Goal: Answer question/provide support: Share knowledge or assist other users

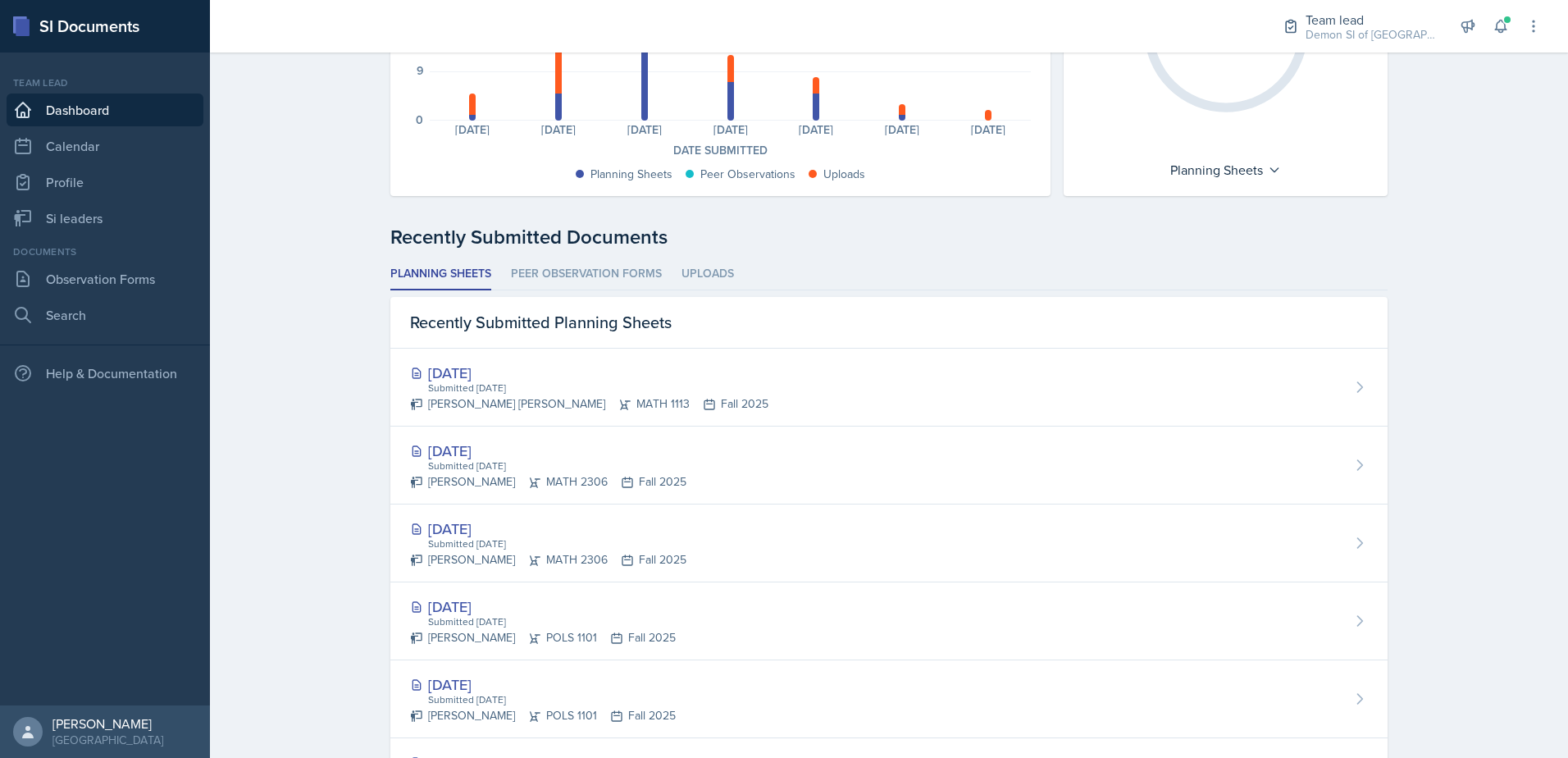
scroll to position [257, 0]
click at [1492, 39] on div "Team lead Demon SI of Fleet Street / Fall 2025 Team lead Demon SI of [GEOGRAPHI…" at bounding box center [1400, 26] width 282 height 52
click at [1498, 27] on icon at bounding box center [1499, 26] width 16 height 16
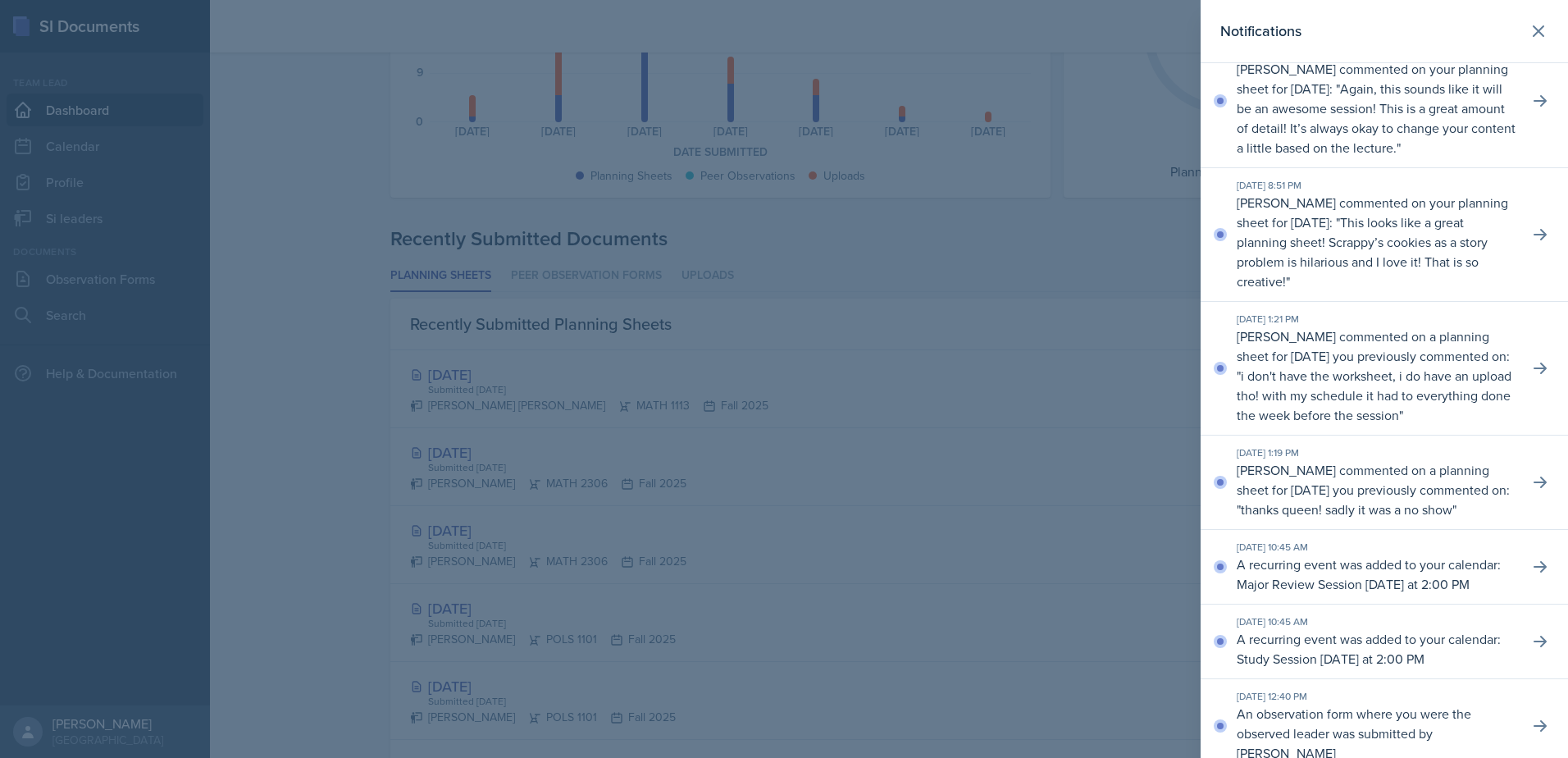
scroll to position [164, 0]
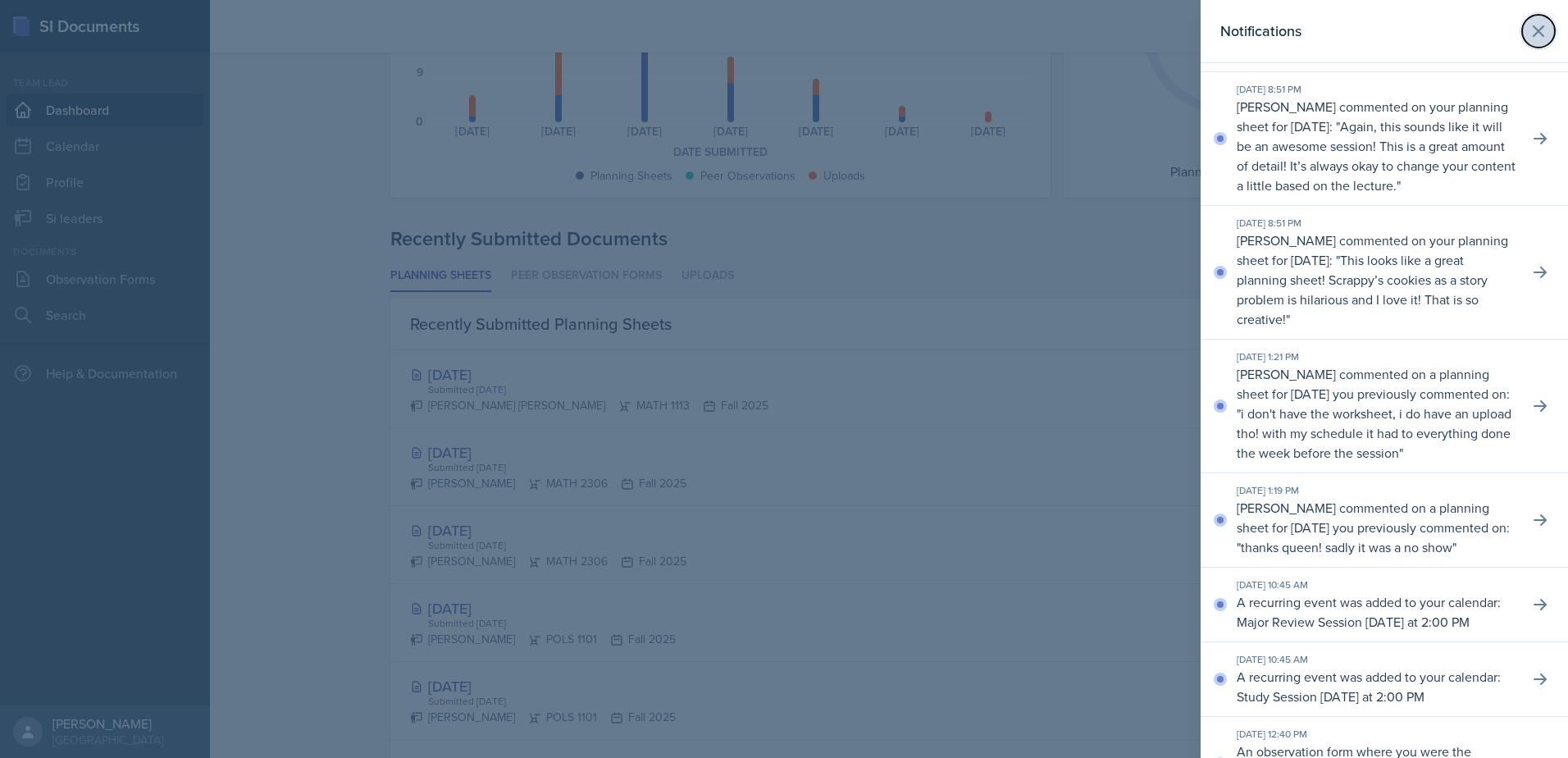
click at [1533, 30] on icon at bounding box center [1538, 31] width 10 height 10
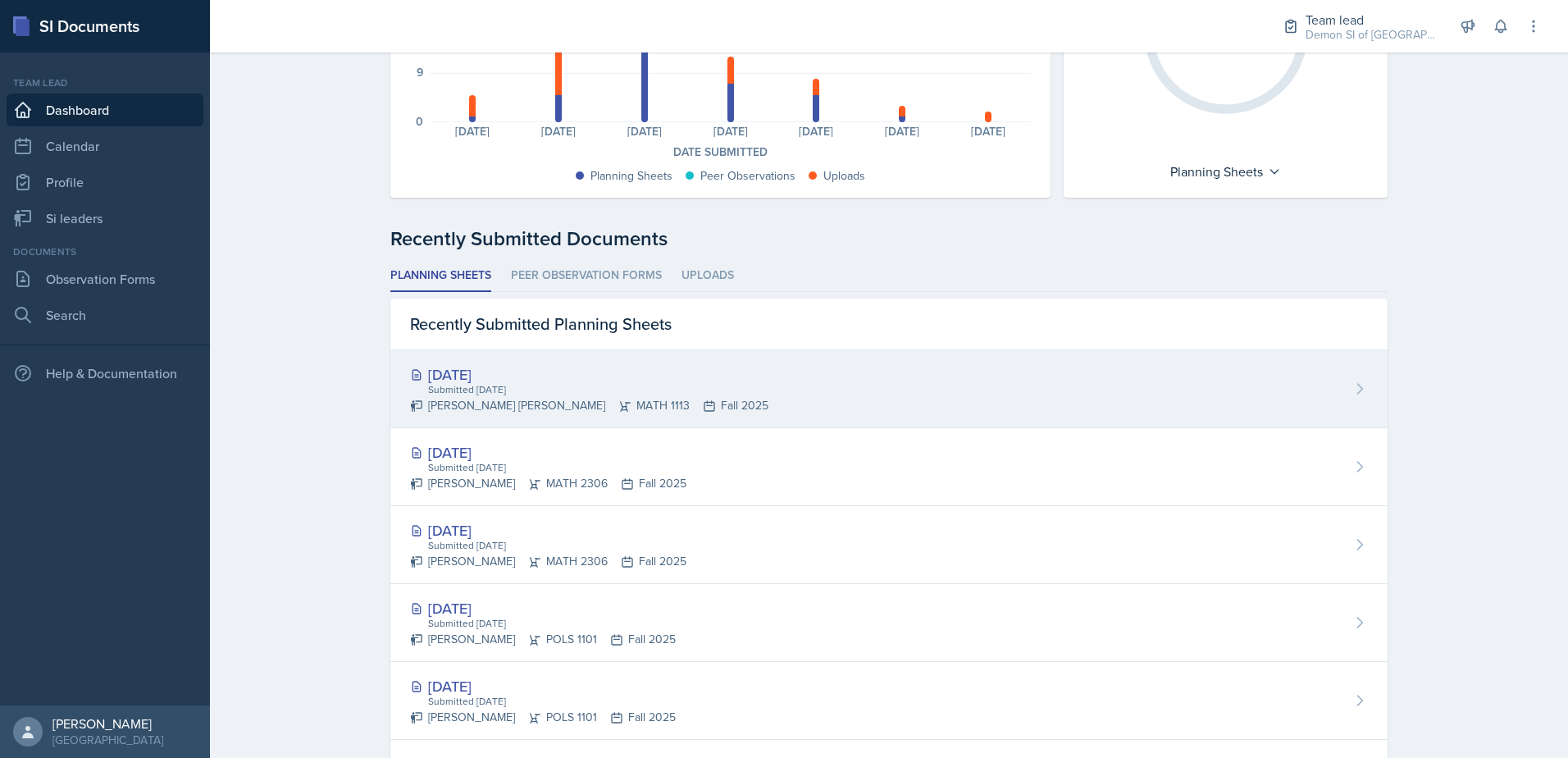
click at [526, 392] on div "Submitted [DATE]" at bounding box center [597, 389] width 342 height 15
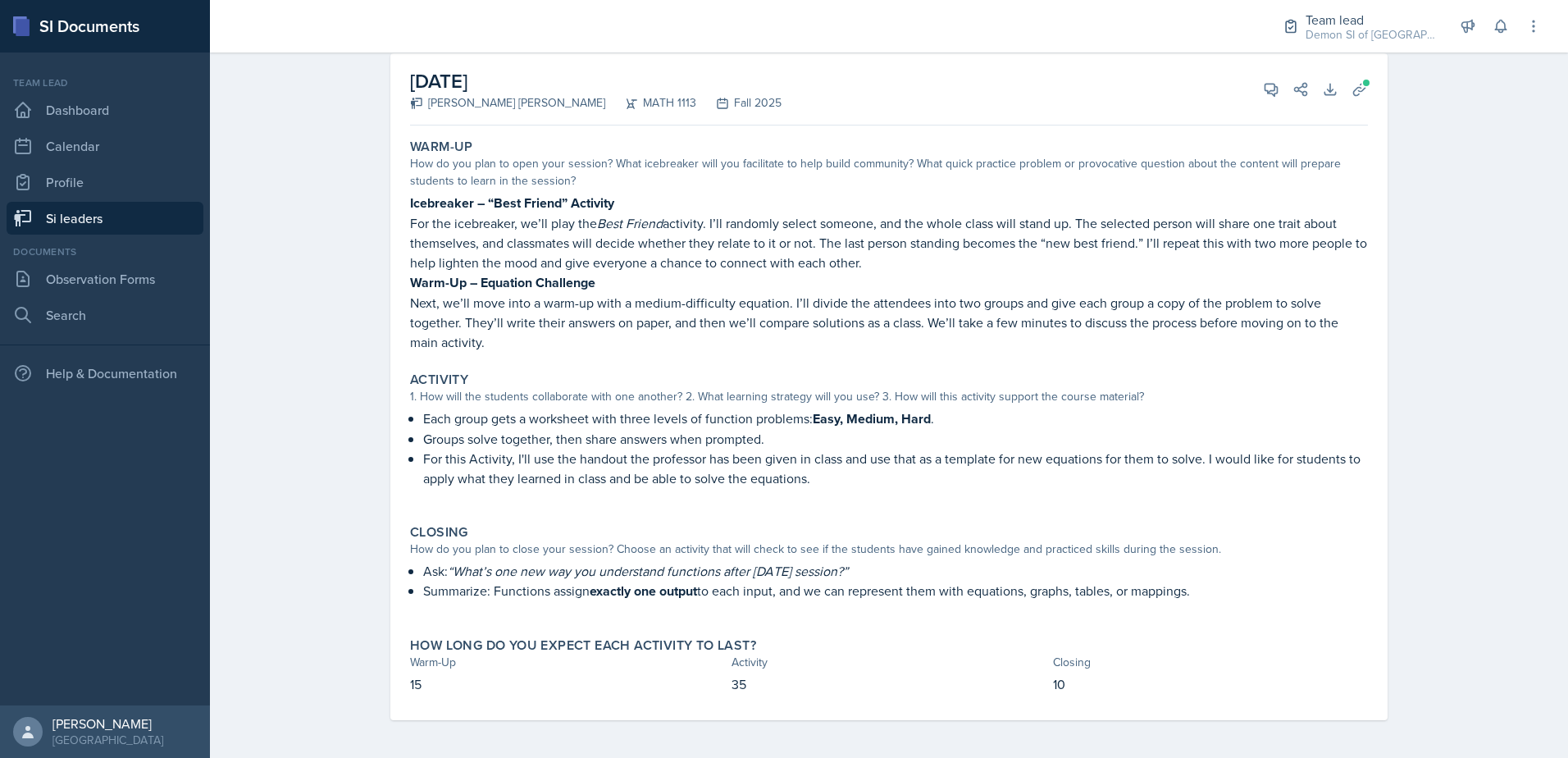
scroll to position [94, 0]
click at [1351, 91] on icon at bounding box center [1359, 88] width 16 height 16
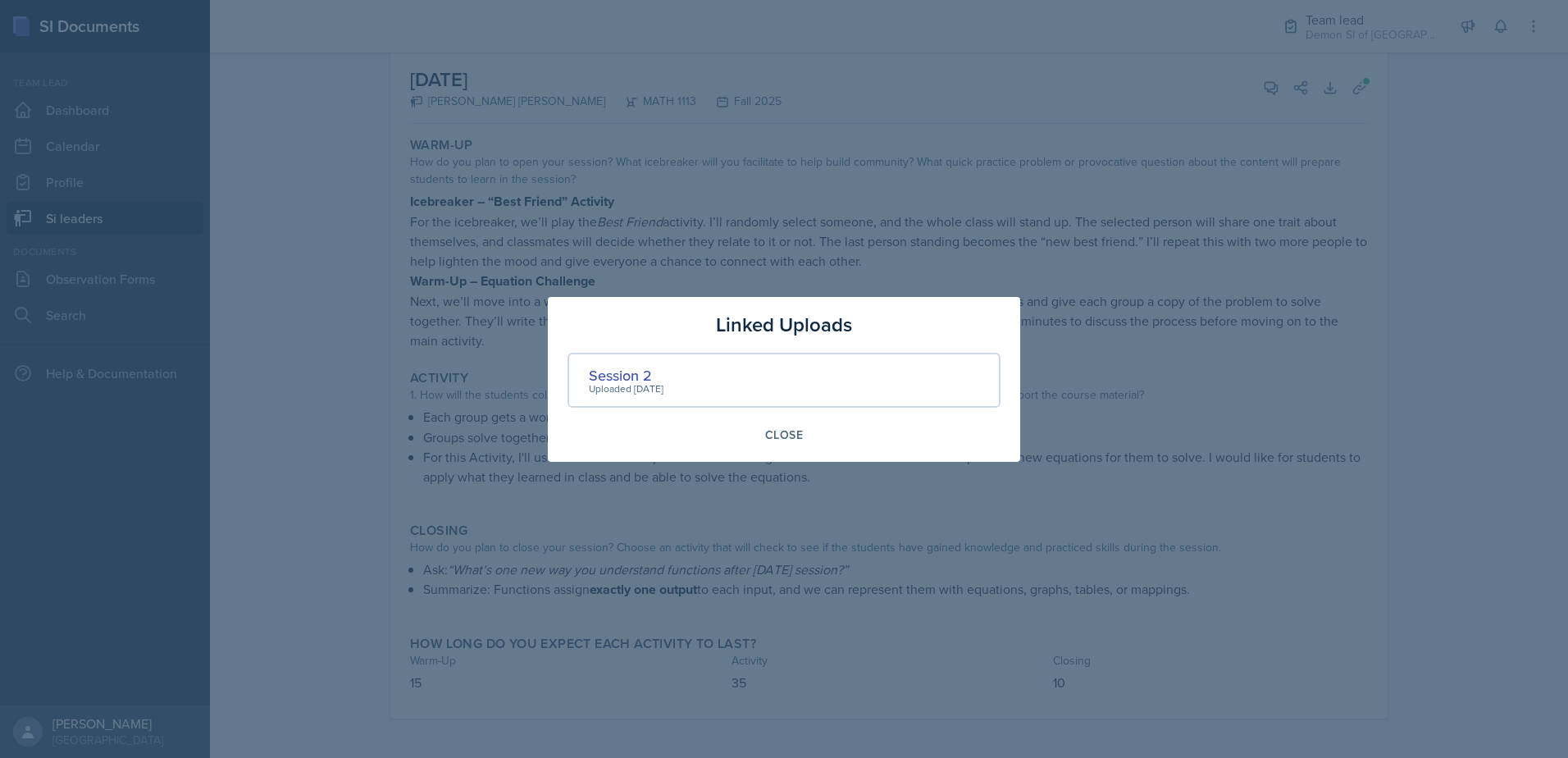
click at [890, 373] on div "Session 2 Uploaded [DATE]" at bounding box center [784, 380] width 433 height 55
click at [645, 373] on div "Session 2" at bounding box center [625, 374] width 74 height 22
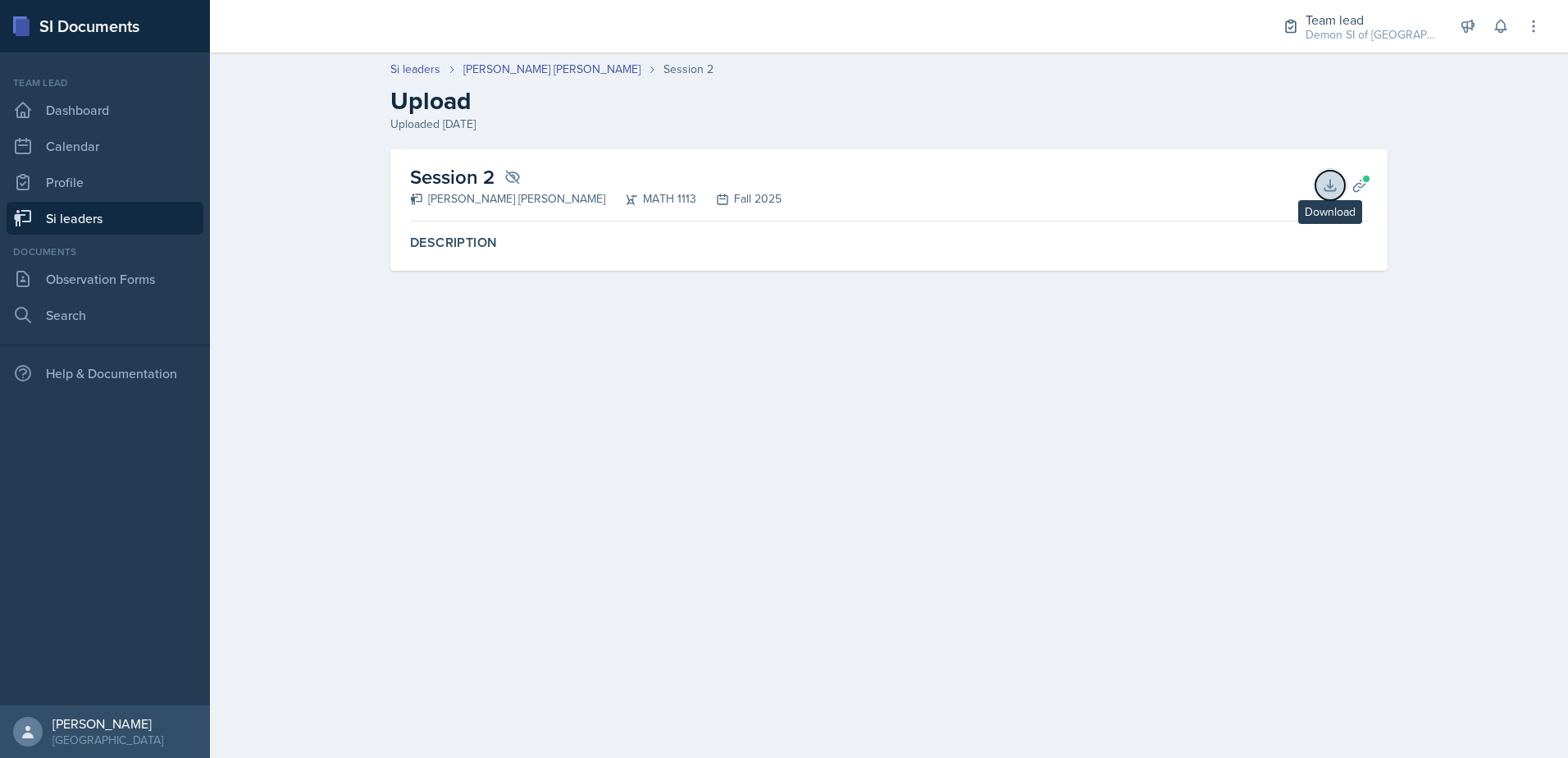
click at [1321, 186] on icon at bounding box center [1329, 185] width 16 height 16
click at [104, 111] on link "Dashboard" at bounding box center [105, 110] width 197 height 32
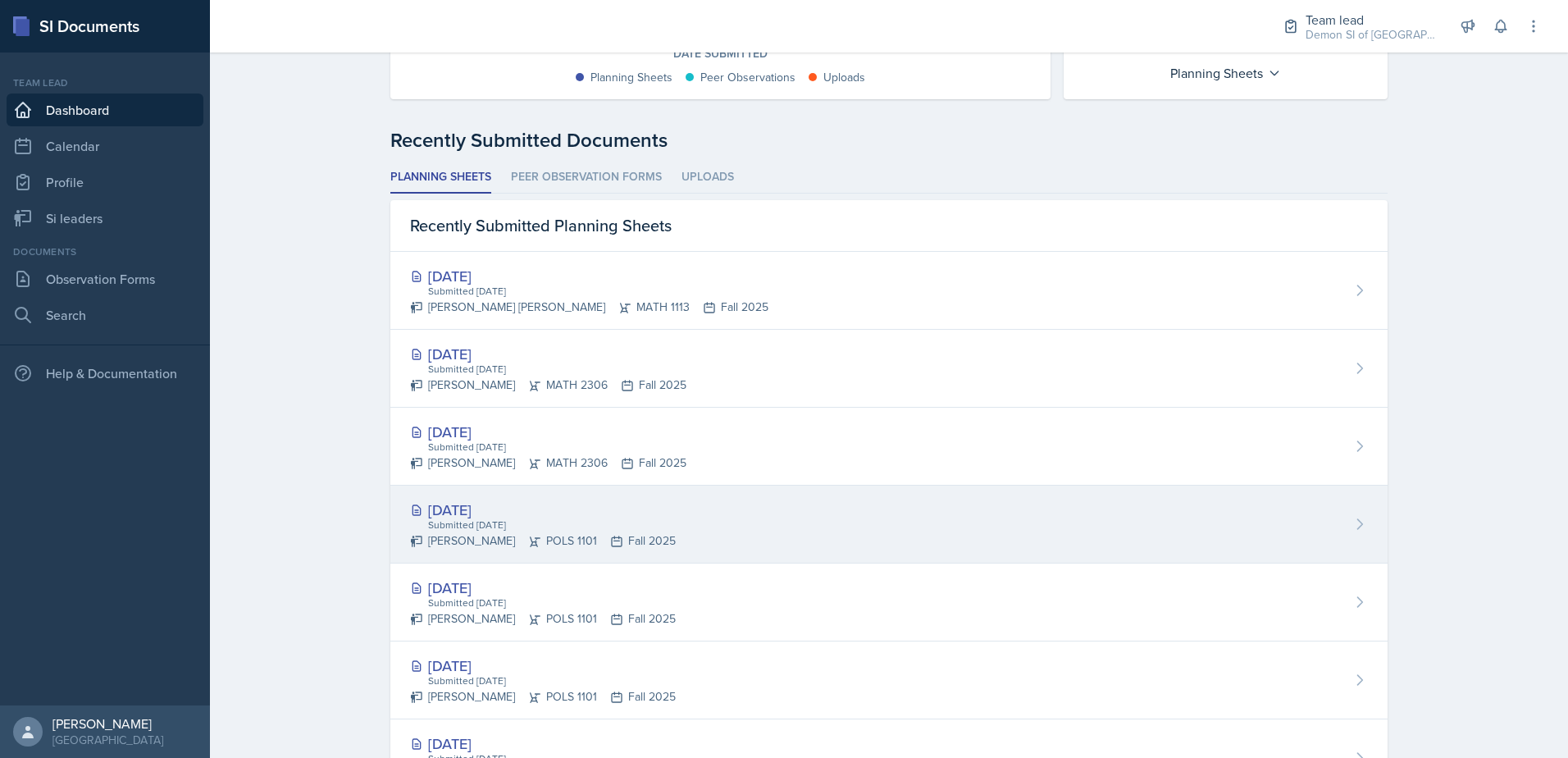
scroll to position [340, 0]
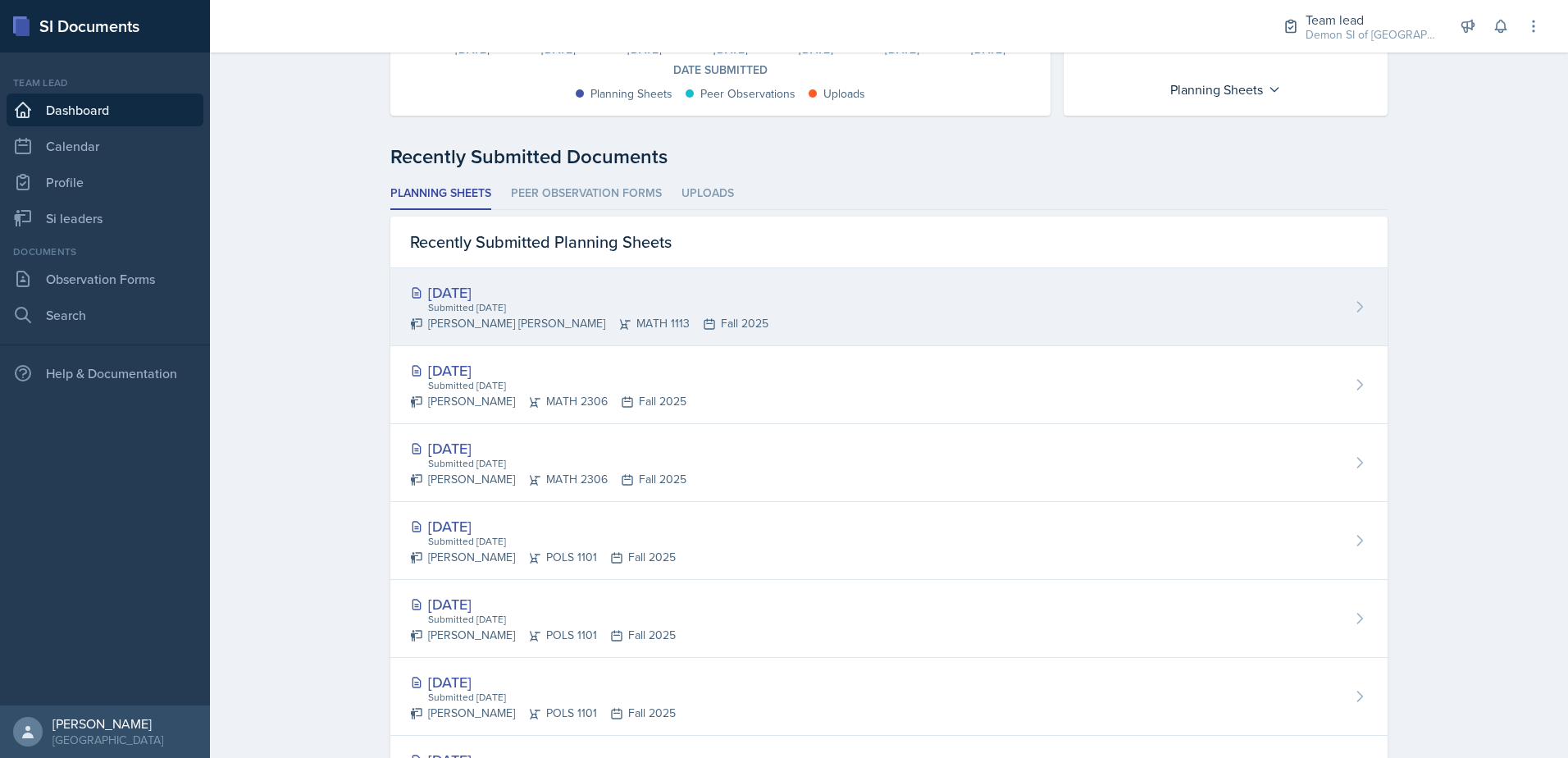
click at [569, 323] on div "[PERSON_NAME] [PERSON_NAME] MATH 1113 Fall 2025" at bounding box center [589, 324] width 358 height 17
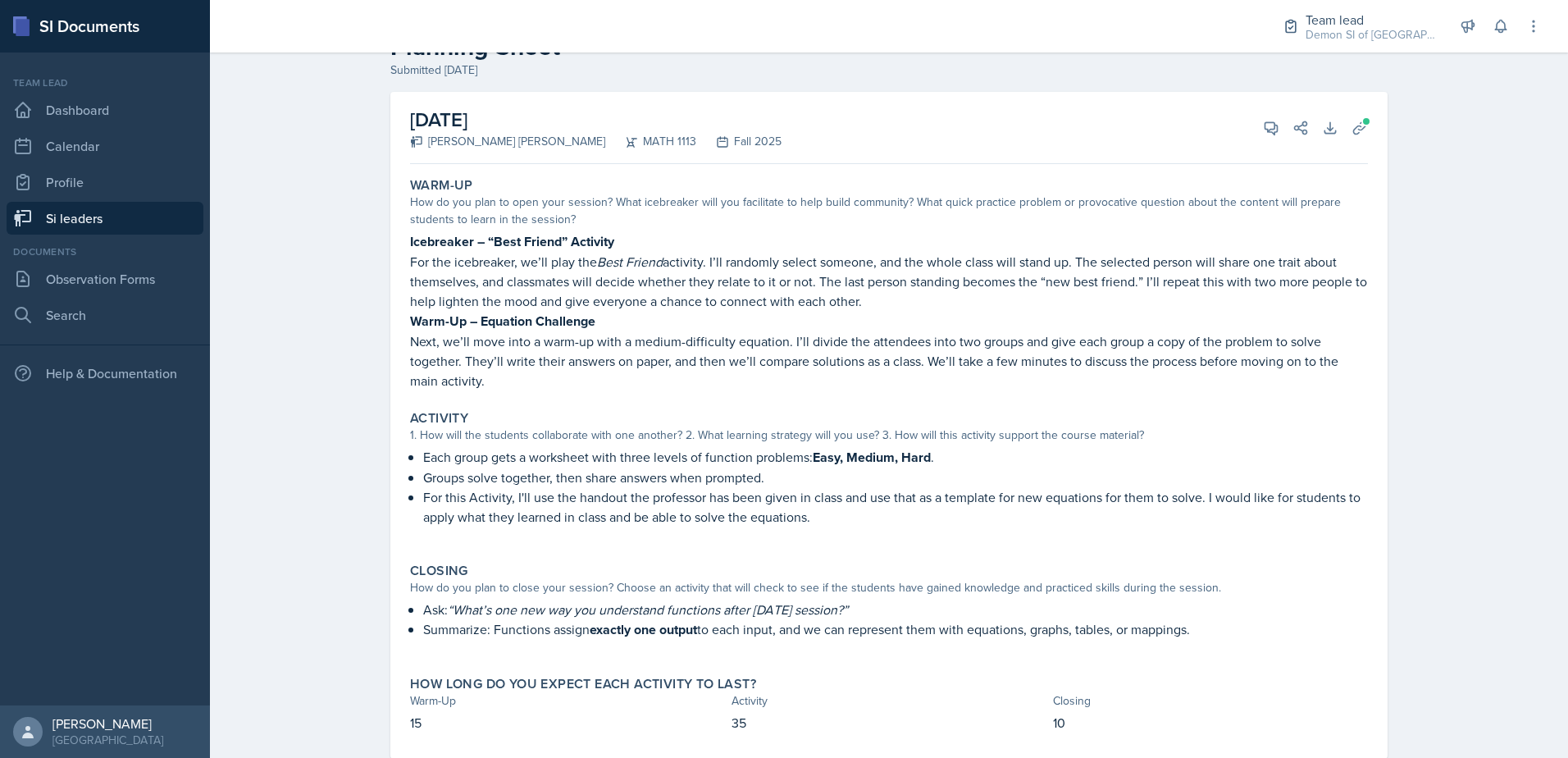
scroll to position [94, 0]
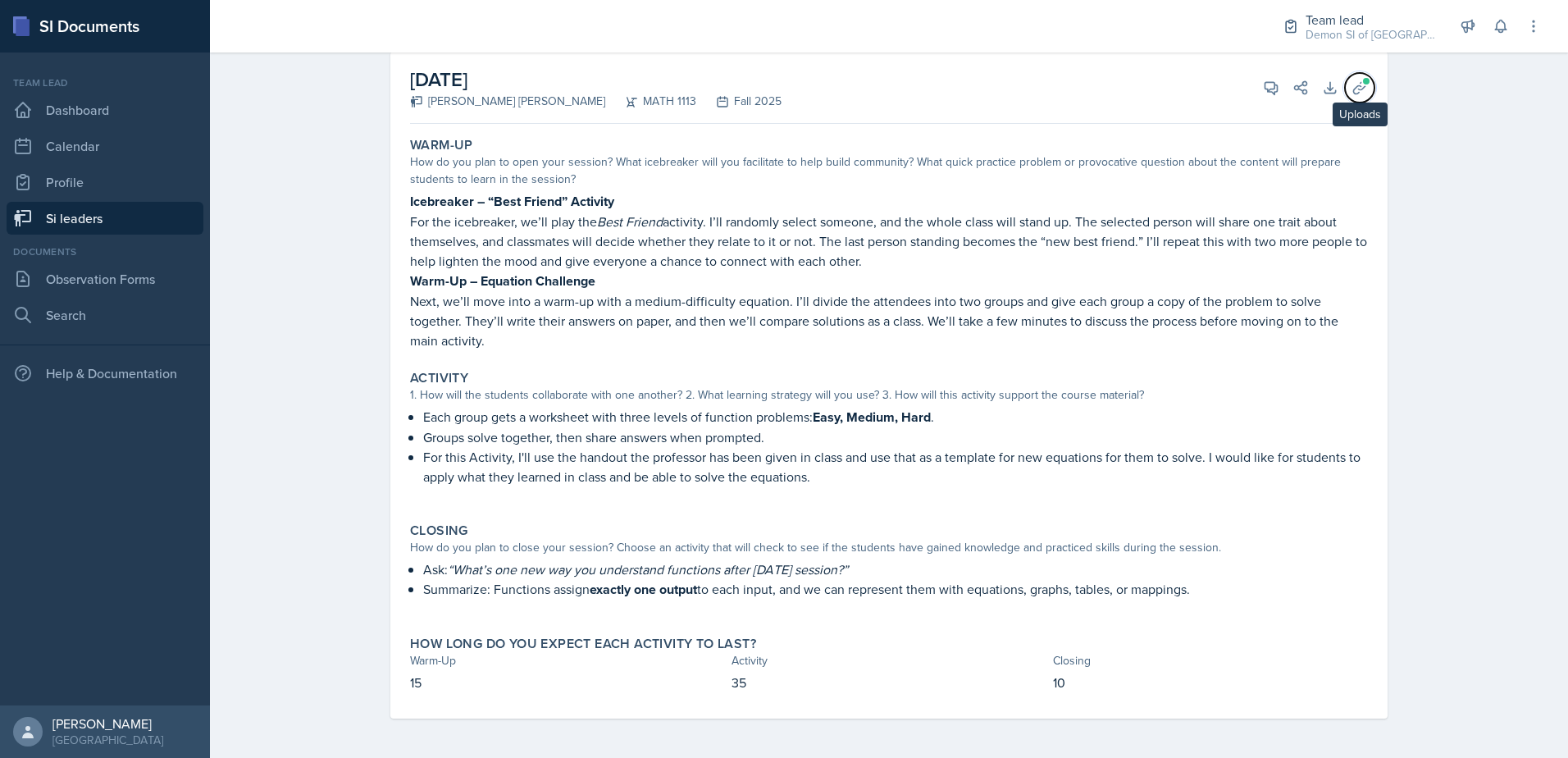
click at [1351, 89] on icon at bounding box center [1359, 88] width 16 height 16
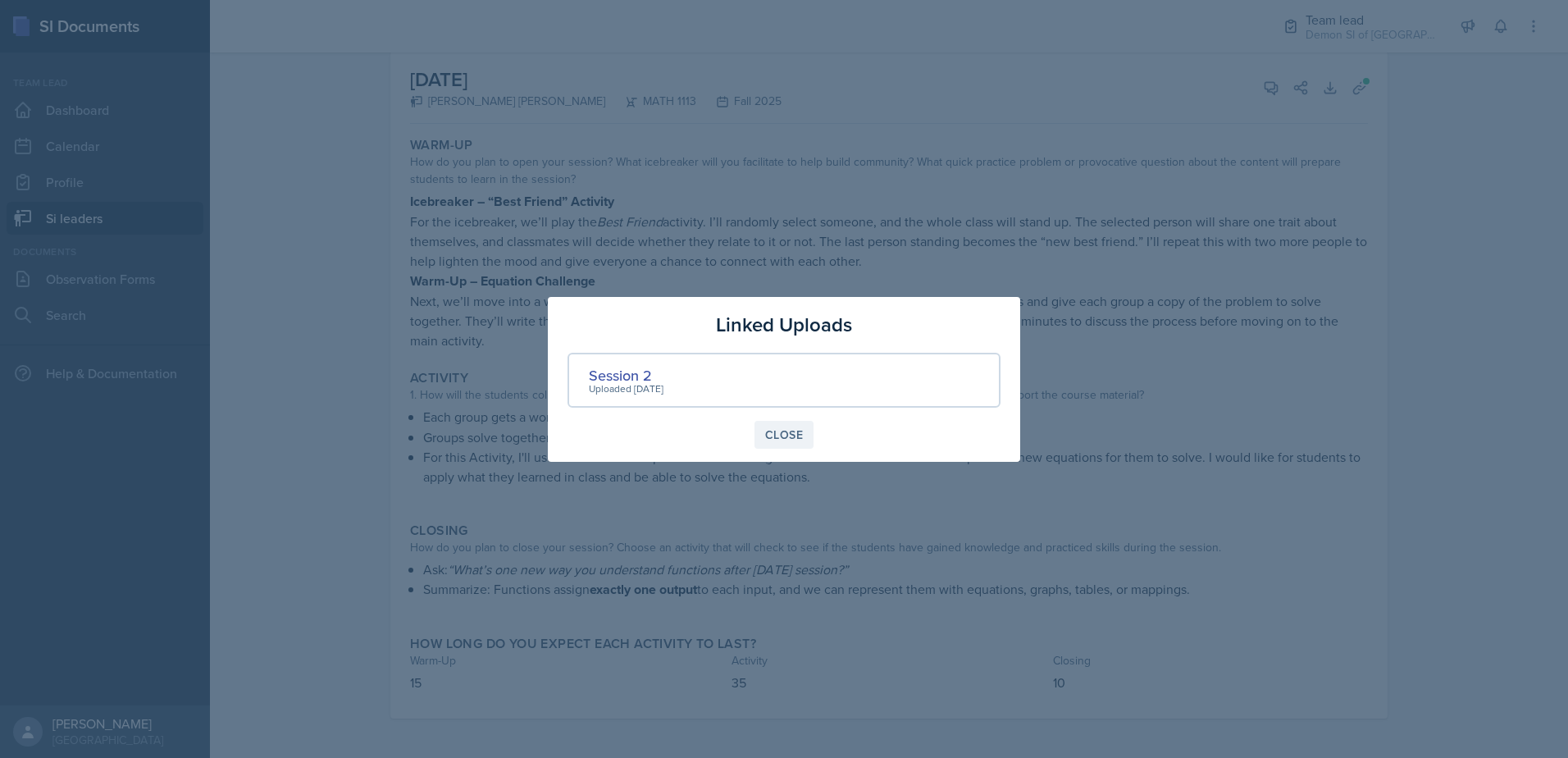
drag, startPoint x: 783, startPoint y: 441, endPoint x: 796, endPoint y: 440, distance: 13.0
click at [783, 441] on div "Close" at bounding box center [784, 435] width 38 height 13
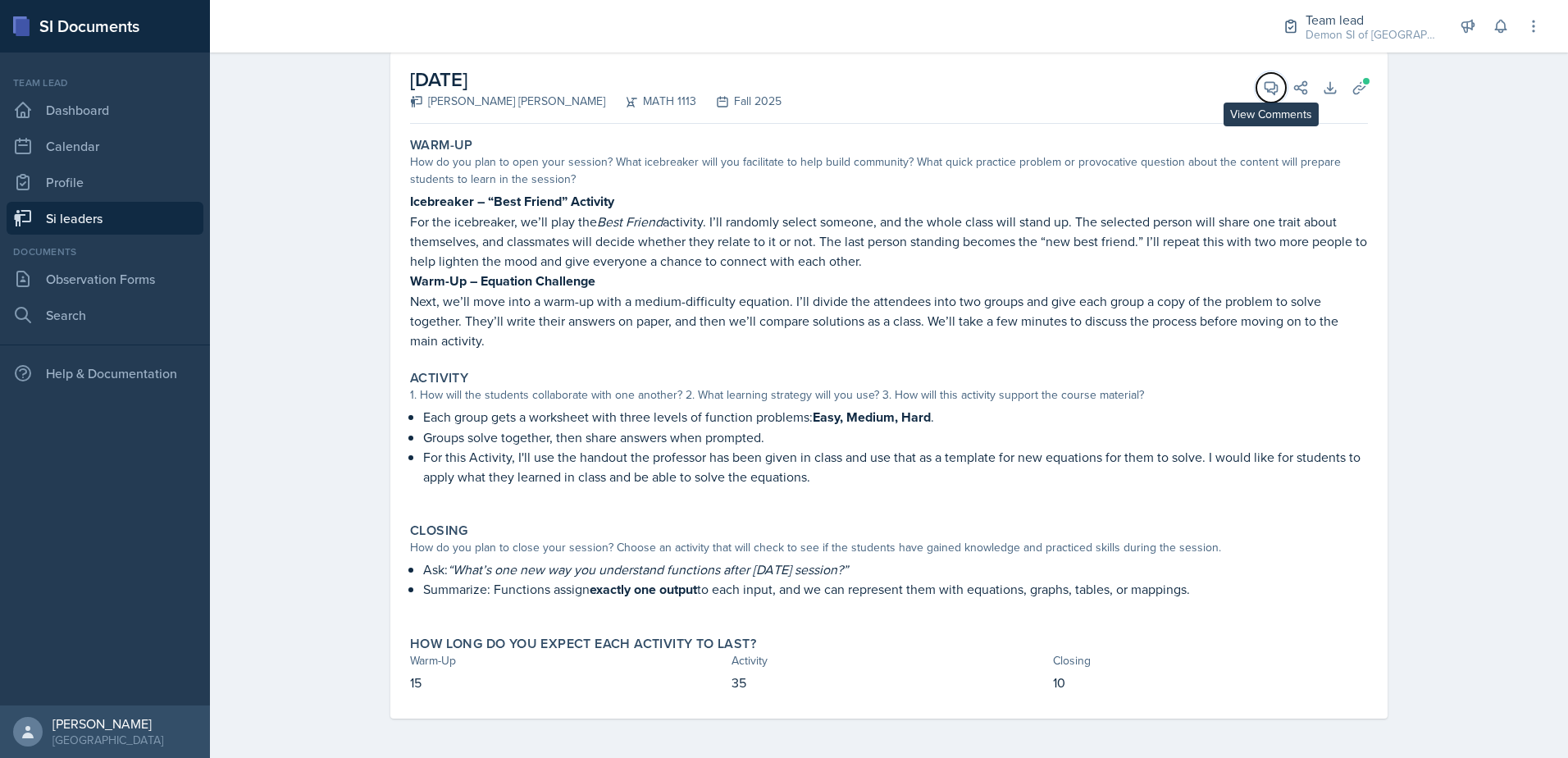
click at [1265, 93] on icon at bounding box center [1270, 88] width 16 height 16
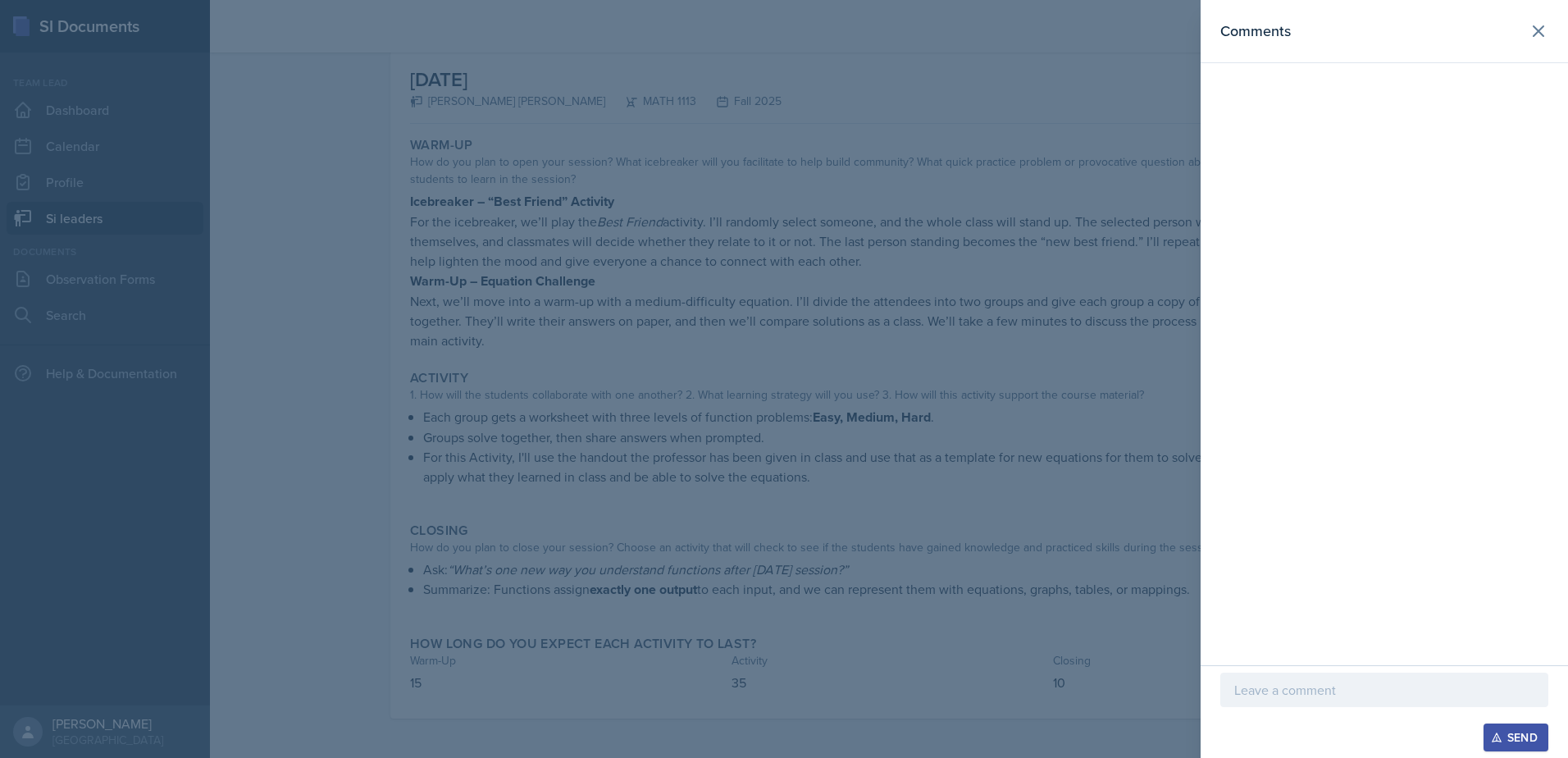
click at [830, 513] on div at bounding box center [784, 379] width 1568 height 758
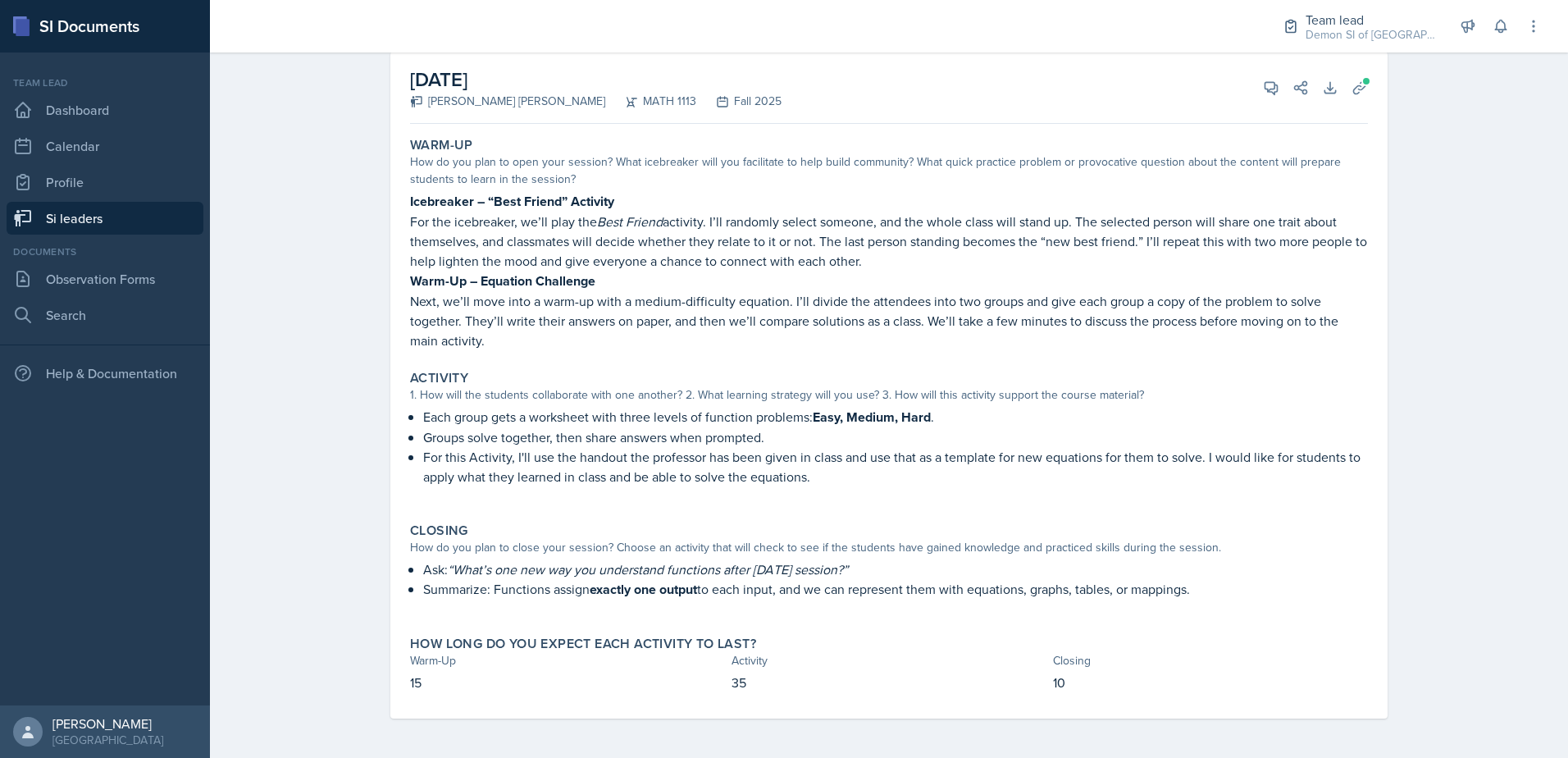
scroll to position [12, 0]
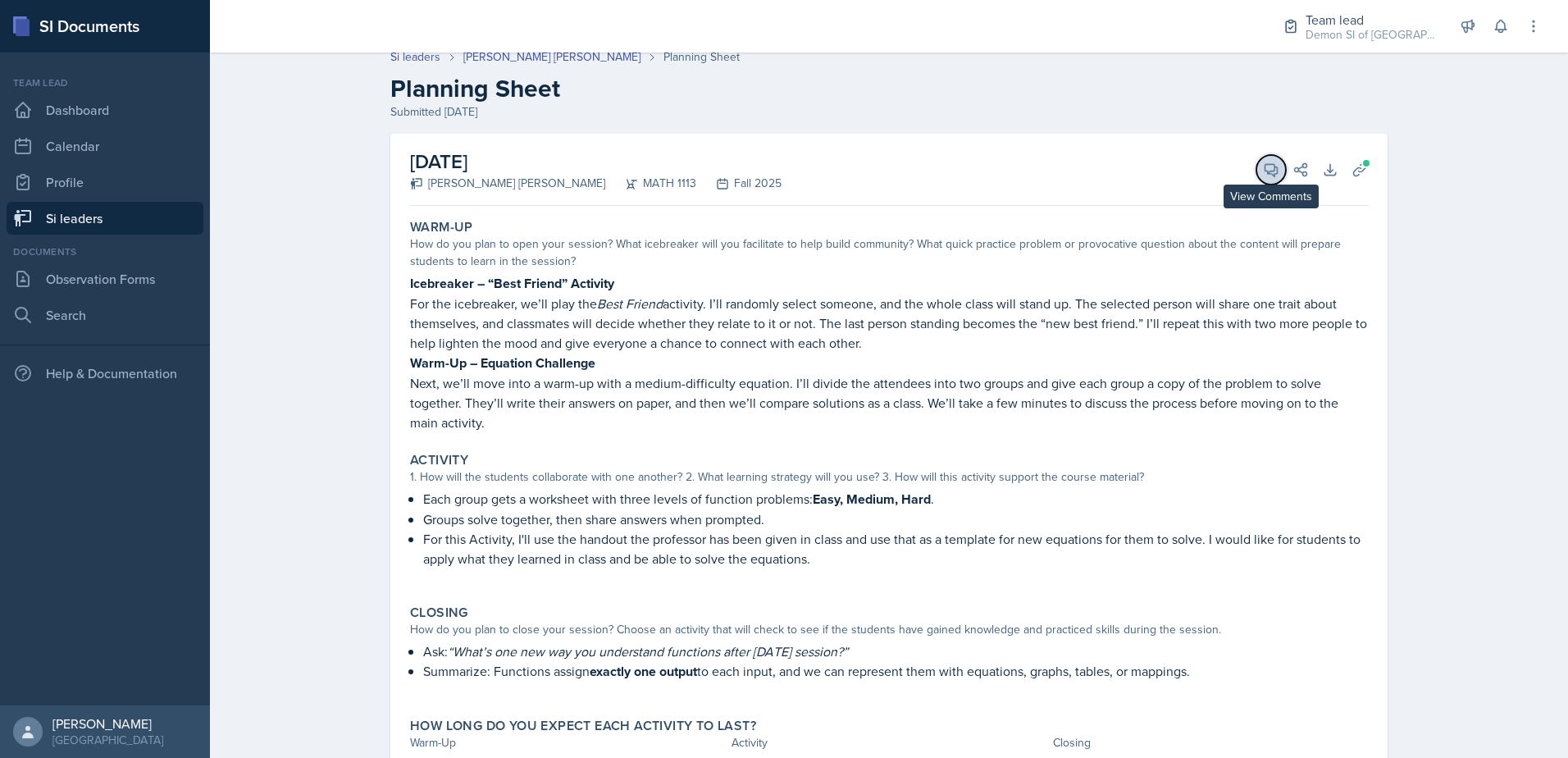
click at [1272, 171] on icon at bounding box center [1270, 170] width 16 height 16
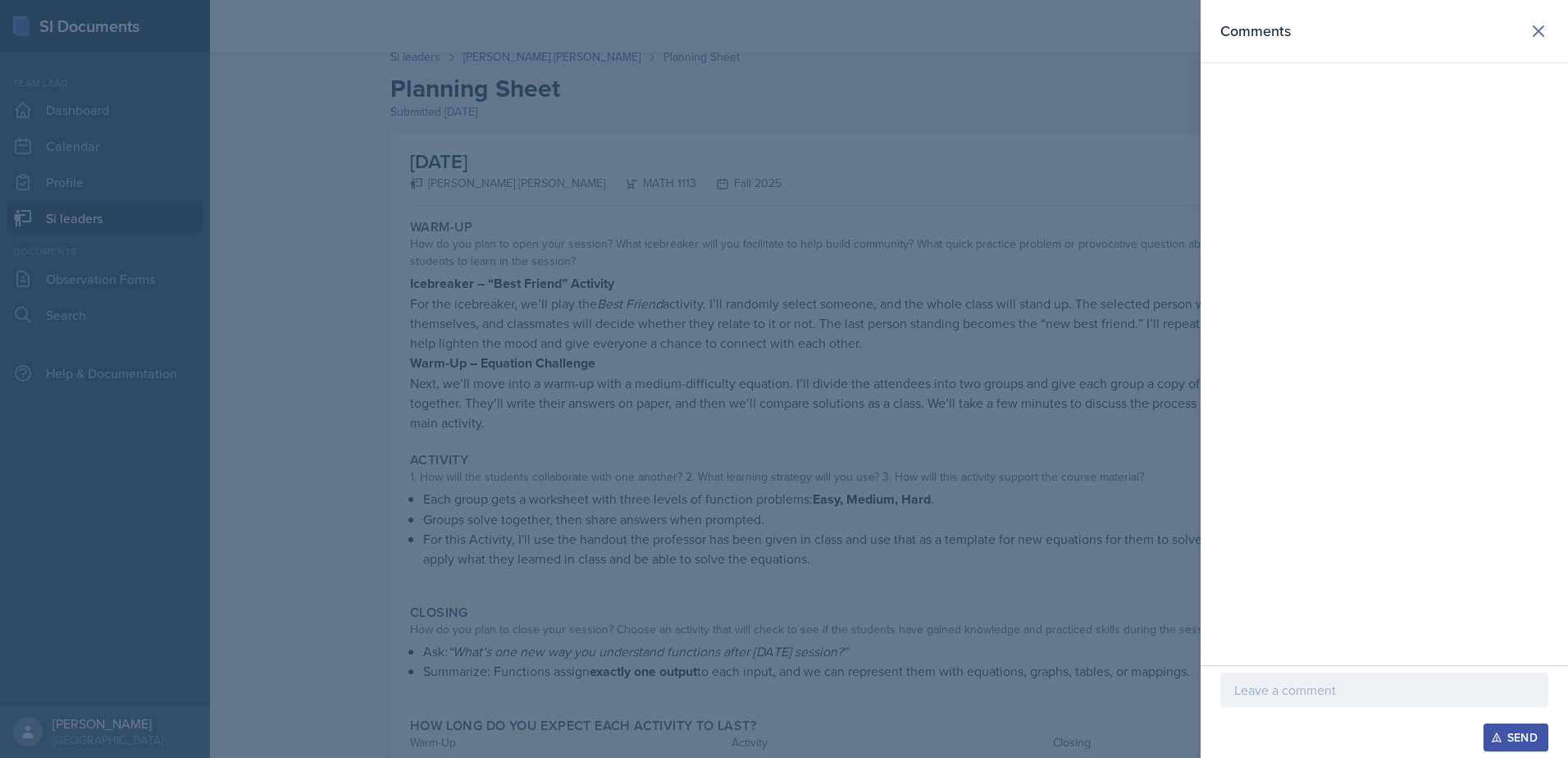
click at [1267, 697] on p at bounding box center [1383, 689] width 300 height 20
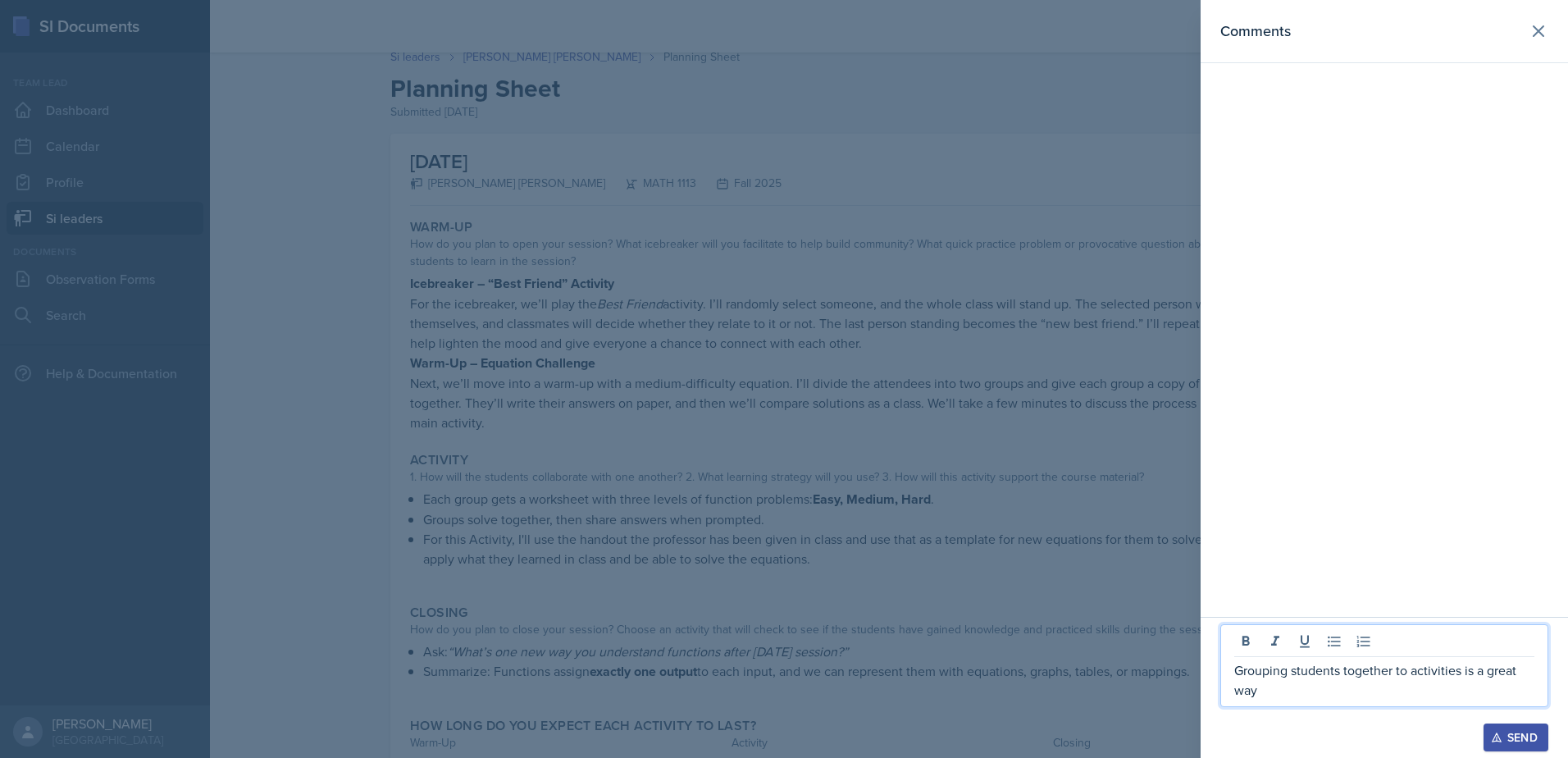
click at [1353, 701] on div "Grouping students together to activities is a great way" at bounding box center [1383, 665] width 327 height 83
click at [1348, 688] on p "Grouping students together to activities is a great way" at bounding box center [1383, 679] width 300 height 39
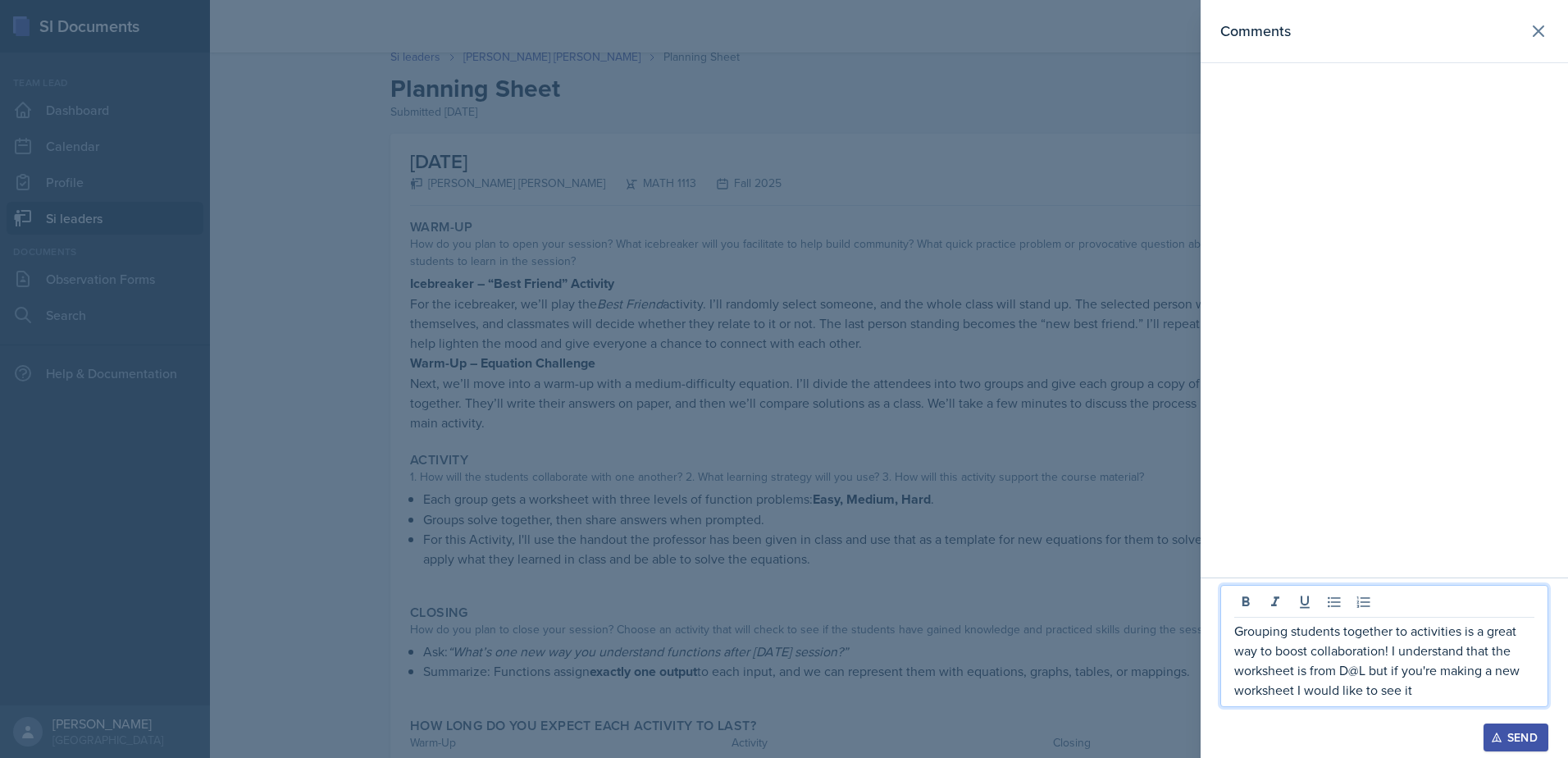
click at [1301, 698] on p "Grouping students together to activities is a great way to boost collaboration!…" at bounding box center [1383, 660] width 300 height 79
click at [1437, 693] on p "Grouping students together to activities is a great way to boost collaboration!…" at bounding box center [1383, 660] width 300 height 79
click at [1316, 700] on div "Grouping students together to activities is a great way to boost collaboration!…" at bounding box center [1383, 635] width 327 height 142
click at [1391, 635] on p "Grouping students together to activities is a great way to boost collaboration!…" at bounding box center [1383, 649] width 300 height 98
click at [1380, 696] on p "Grouping students together to activities is a great way to boost collaboration!…" at bounding box center [1383, 649] width 300 height 98
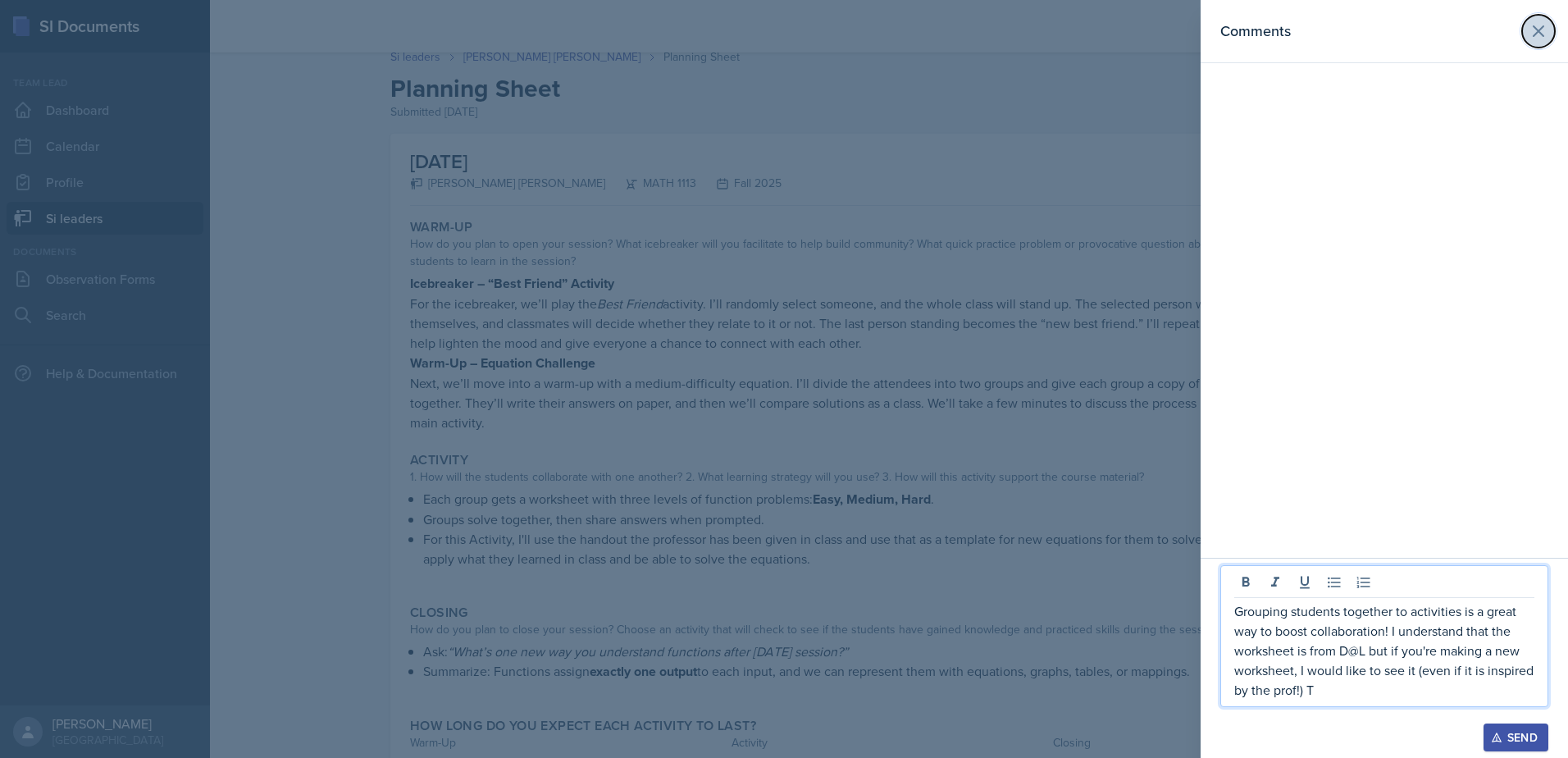
click at [1534, 40] on icon at bounding box center [1538, 30] width 20 height 20
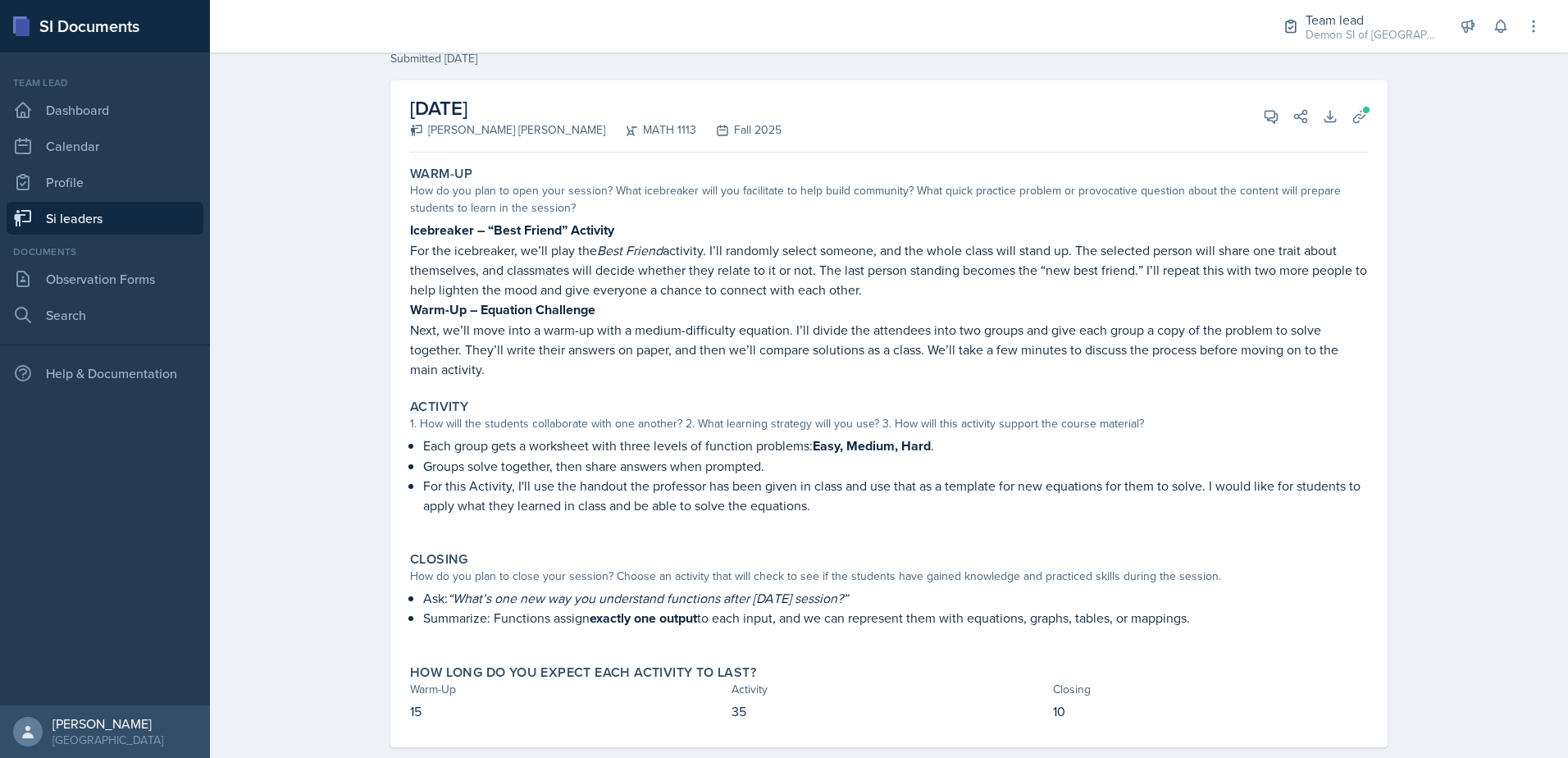
scroll to position [94, 0]
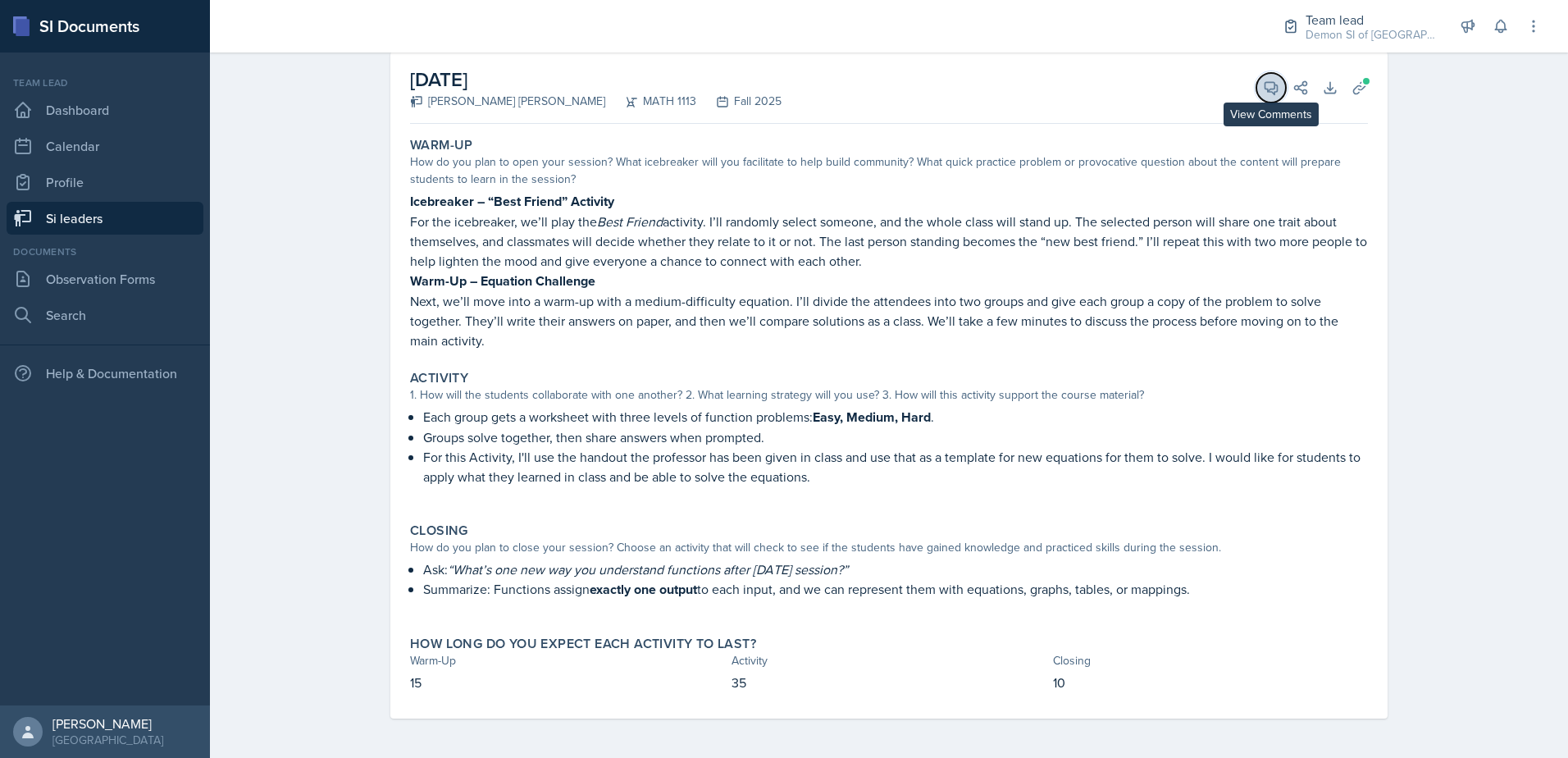
click at [1270, 96] on button "View Comments" at bounding box center [1270, 88] width 30 height 30
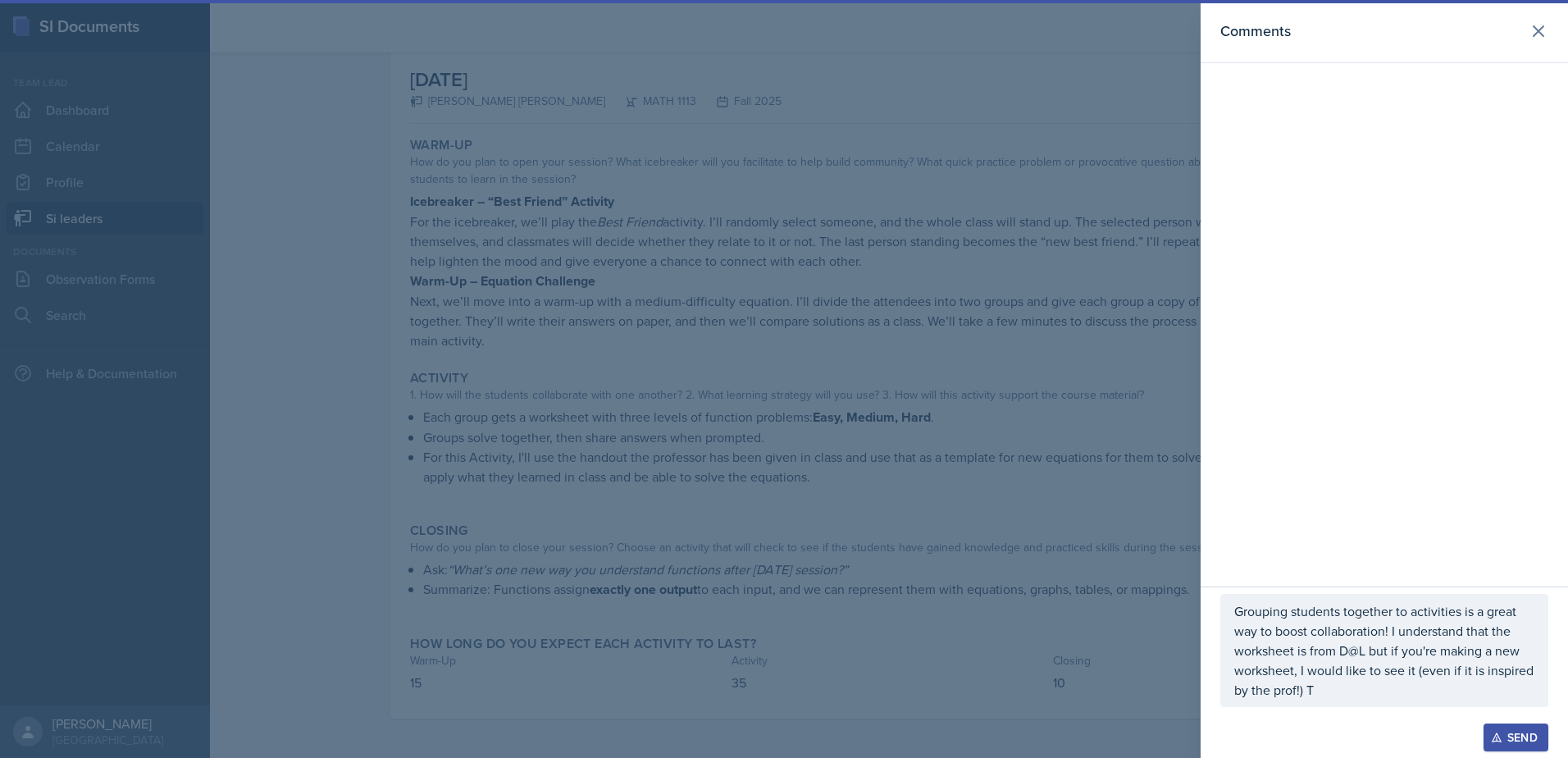
click at [1313, 676] on p "Grouping students together to activities is a great way to boost collaboration!…" at bounding box center [1383, 649] width 300 height 98
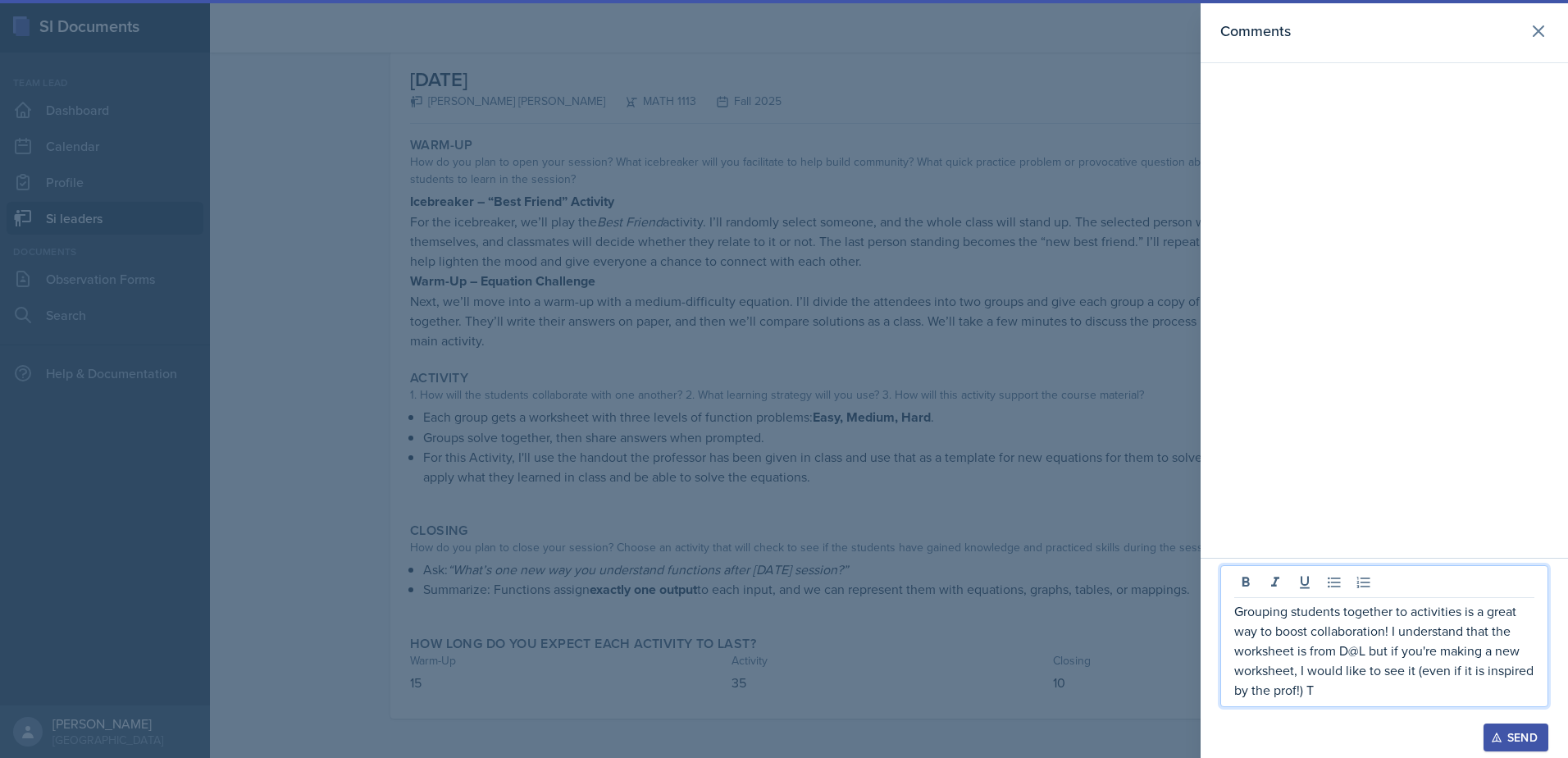
click at [1313, 685] on p "Grouping students together to activities is a great way to boost collaboration!…" at bounding box center [1383, 649] width 300 height 98
click at [1307, 694] on p "Grouping students together to activities is a great way to boost collaboration!…" at bounding box center [1383, 649] width 300 height 98
click at [1488, 688] on p "Grouping students together to activities is a great way to boost collaboration!…" at bounding box center [1383, 649] width 300 height 98
drag, startPoint x: 1442, startPoint y: 692, endPoint x: 1500, endPoint y: 695, distance: 58.1
click at [1500, 695] on p "Grouping students together to activities is a great way to boost collaboration!…" at bounding box center [1383, 649] width 300 height 98
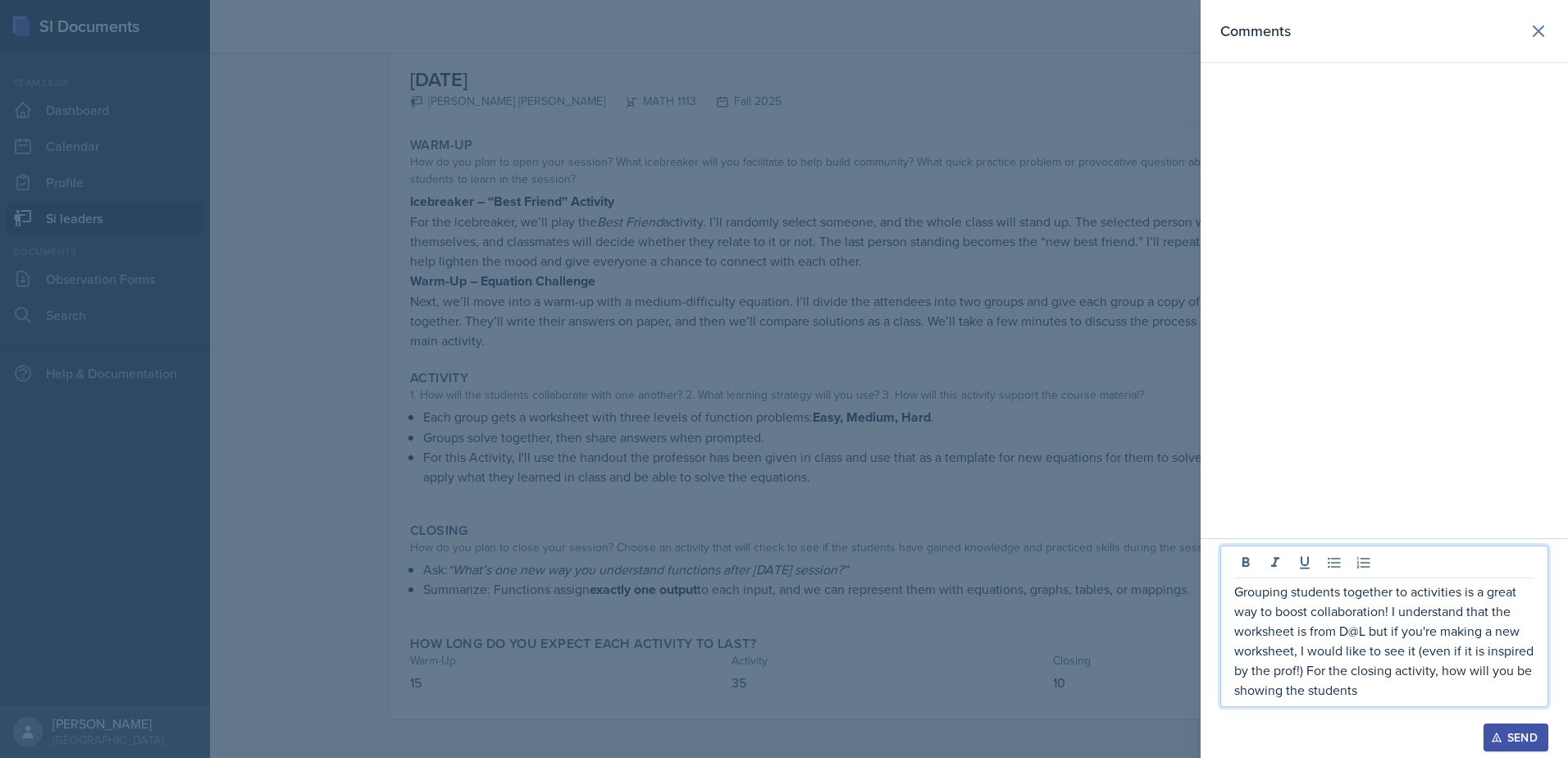
click at [1413, 688] on p "Grouping students together to activities is a great way to boost collaboration!…" at bounding box center [1383, 641] width 300 height 118
drag, startPoint x: 1468, startPoint y: 689, endPoint x: 1476, endPoint y: 697, distance: 11.3
click at [1468, 689] on p "Grouping students together to activities is a great way to boost collaboration!…" at bounding box center [1383, 649] width 300 height 98
click at [1279, 698] on p "Grouping students together to activities is a great way to boost collaboration!…" at bounding box center [1383, 641] width 300 height 118
click at [1473, 686] on p "Grouping students together to activities is a great way to boost collaboration!…" at bounding box center [1383, 641] width 300 height 118
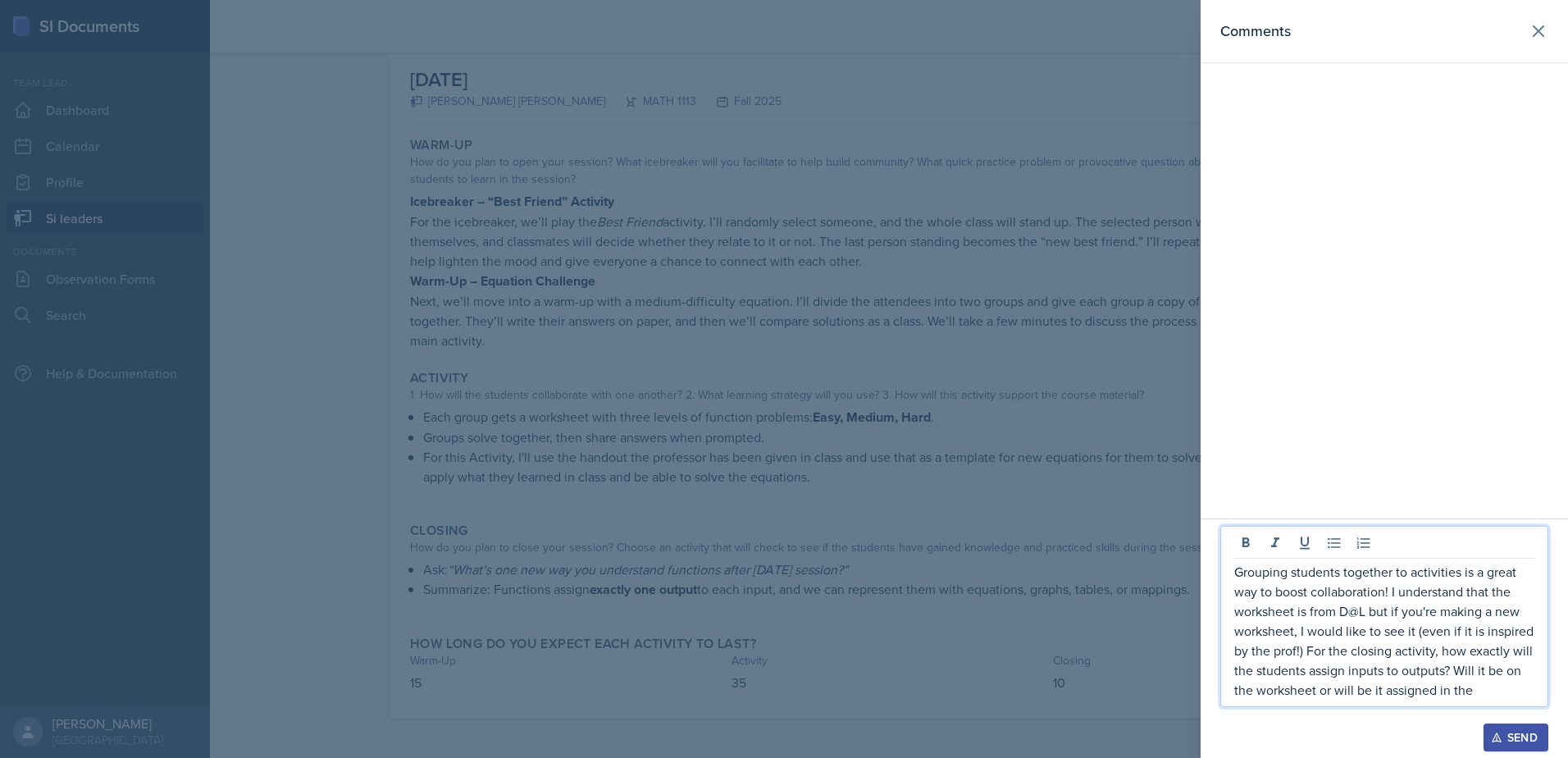
drag, startPoint x: 1376, startPoint y: 691, endPoint x: 1419, endPoint y: 694, distance: 43.1
click at [1480, 687] on p "Grouping students together to activities is a great way to boost collaboration!…" at bounding box center [1383, 630] width 300 height 138
click at [1360, 697] on p "Grouping students together to activities is a great way to boost collaboration!…" at bounding box center [1383, 630] width 300 height 138
drag, startPoint x: 1357, startPoint y: 690, endPoint x: 1523, endPoint y: 685, distance: 166.1
click at [1523, 685] on p "Grouping students together to activities is a great way to boost collaboration!…" at bounding box center [1383, 630] width 300 height 138
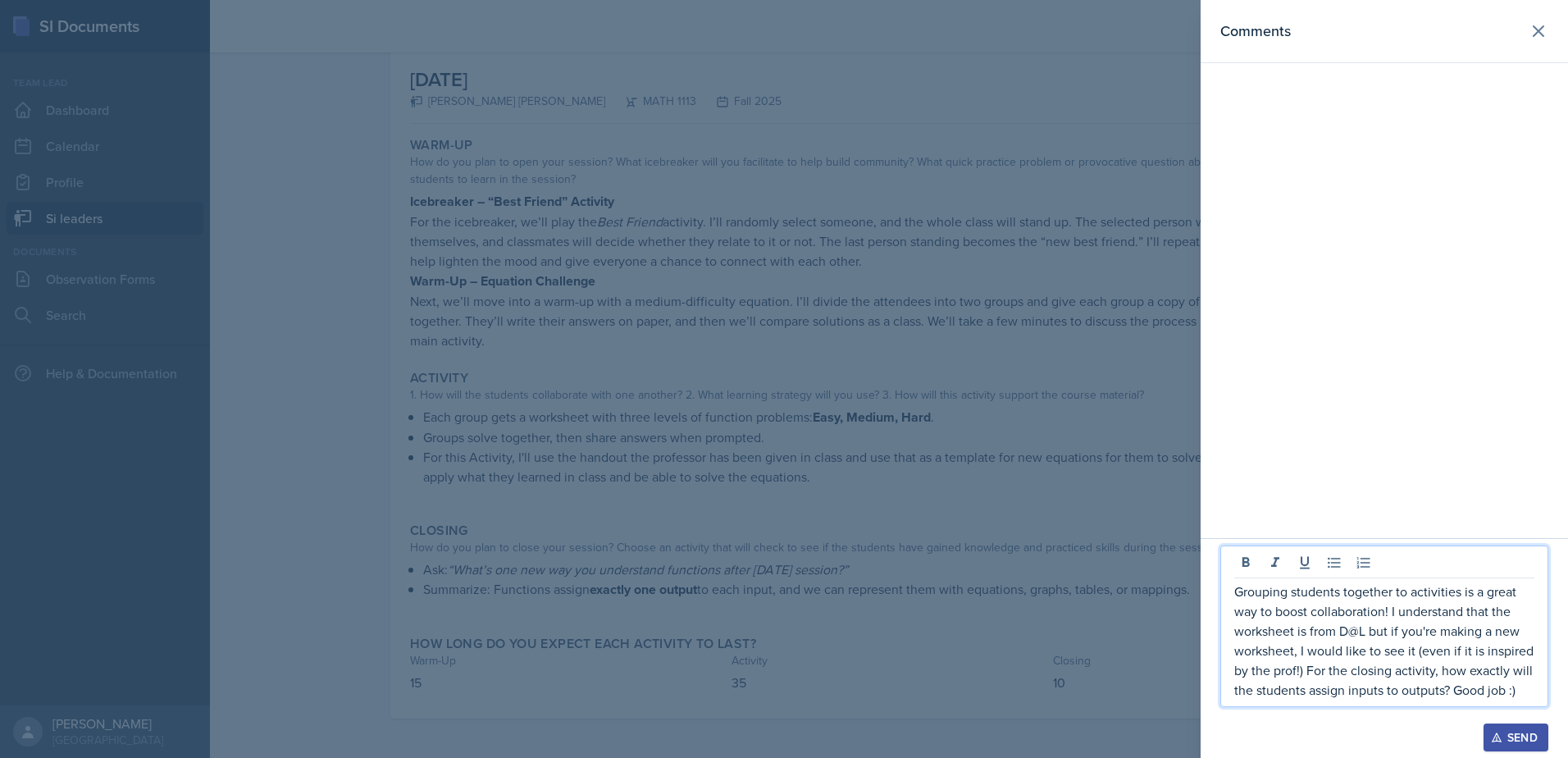
click at [1357, 629] on p "Grouping students together to activities is a great way to boost collaboration!…" at bounding box center [1383, 641] width 300 height 118
click at [1532, 742] on div "Send" at bounding box center [1516, 737] width 44 height 13
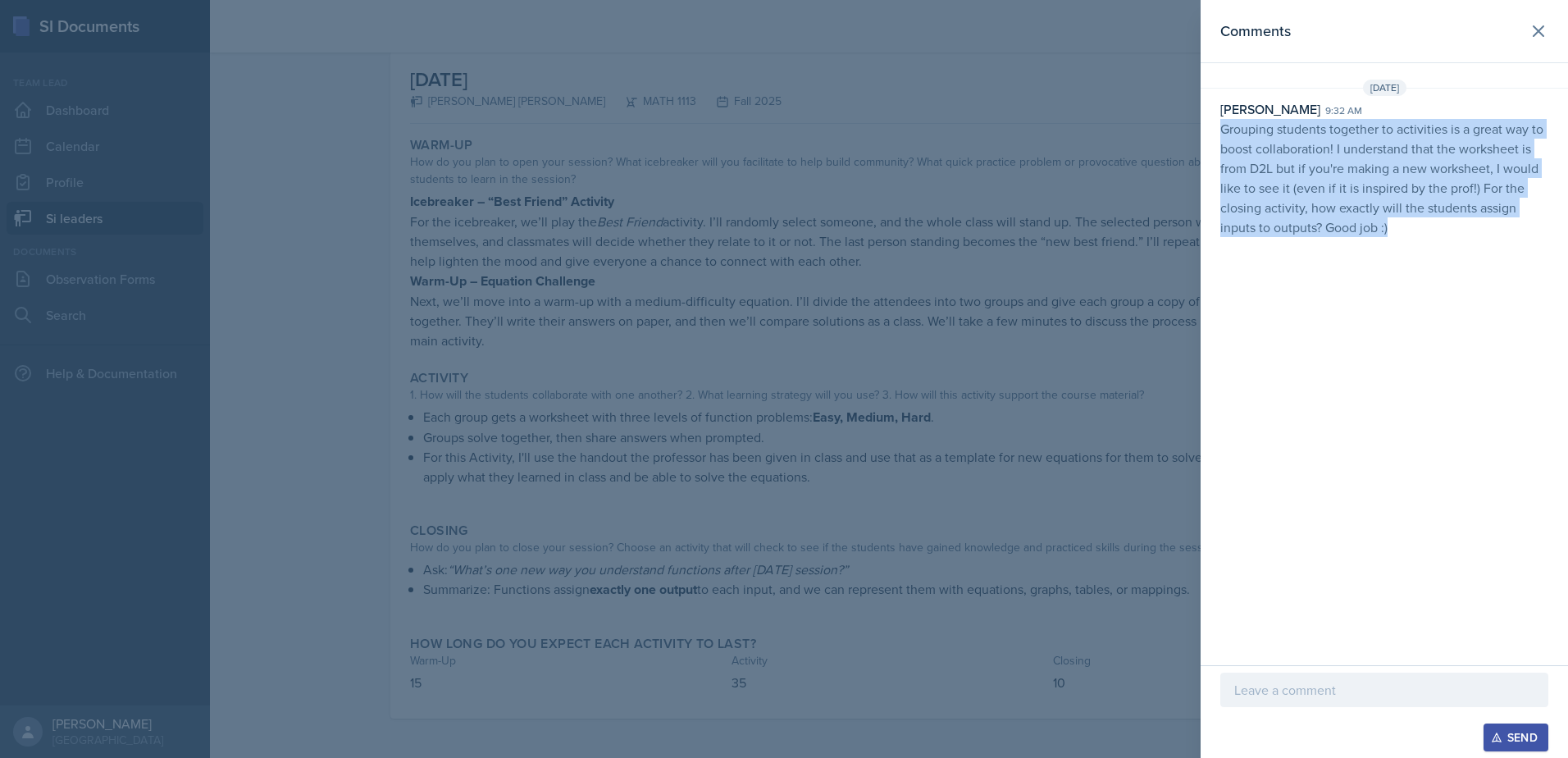
drag, startPoint x: 1221, startPoint y: 130, endPoint x: 1426, endPoint y: 262, distance: 243.8
click at [1426, 262] on div "Comments [DATE] [PERSON_NAME] 9:32 am Grouping students together to activities …" at bounding box center [1384, 332] width 367 height 665
drag, startPoint x: 1426, startPoint y: 262, endPoint x: 1365, endPoint y: 210, distance: 80.2
copy p "Grouping students together to activities is a great way to boost collaboration!…"
click at [1533, 35] on icon at bounding box center [1538, 31] width 10 height 10
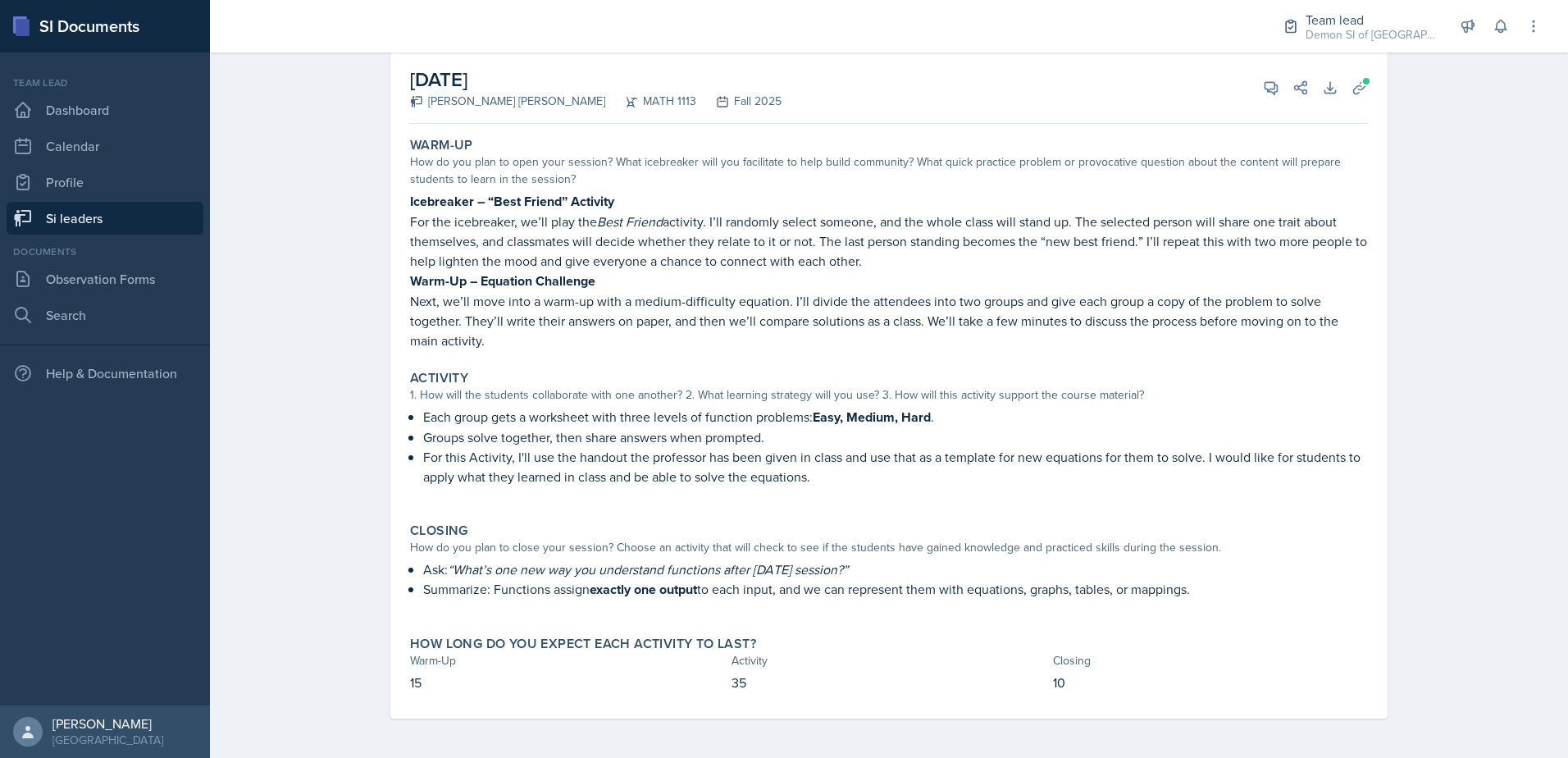
click at [105, 230] on link "Si leaders" at bounding box center [105, 218] width 197 height 32
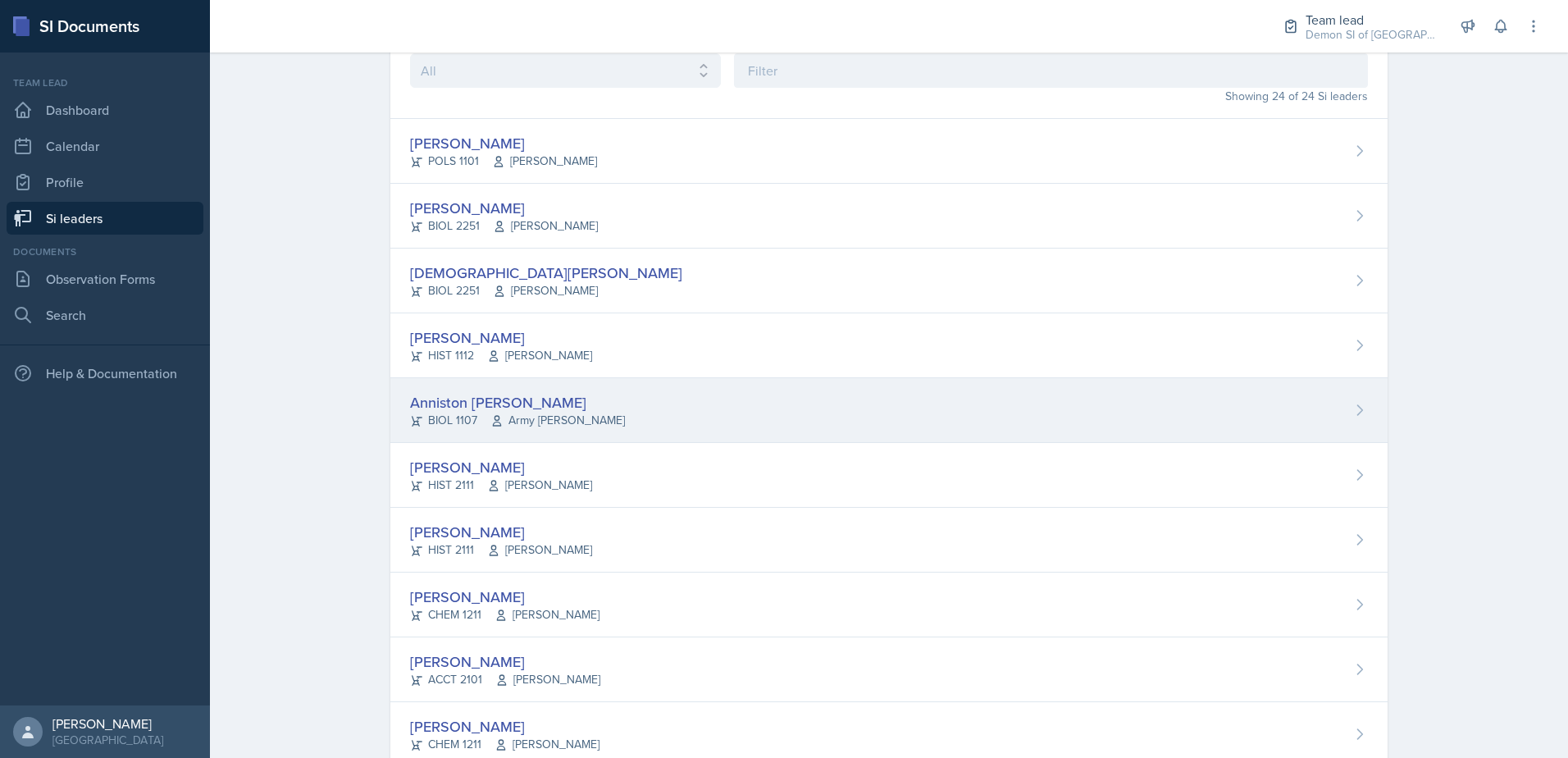
click at [504, 401] on div "Anniston [PERSON_NAME]" at bounding box center [518, 402] width 215 height 22
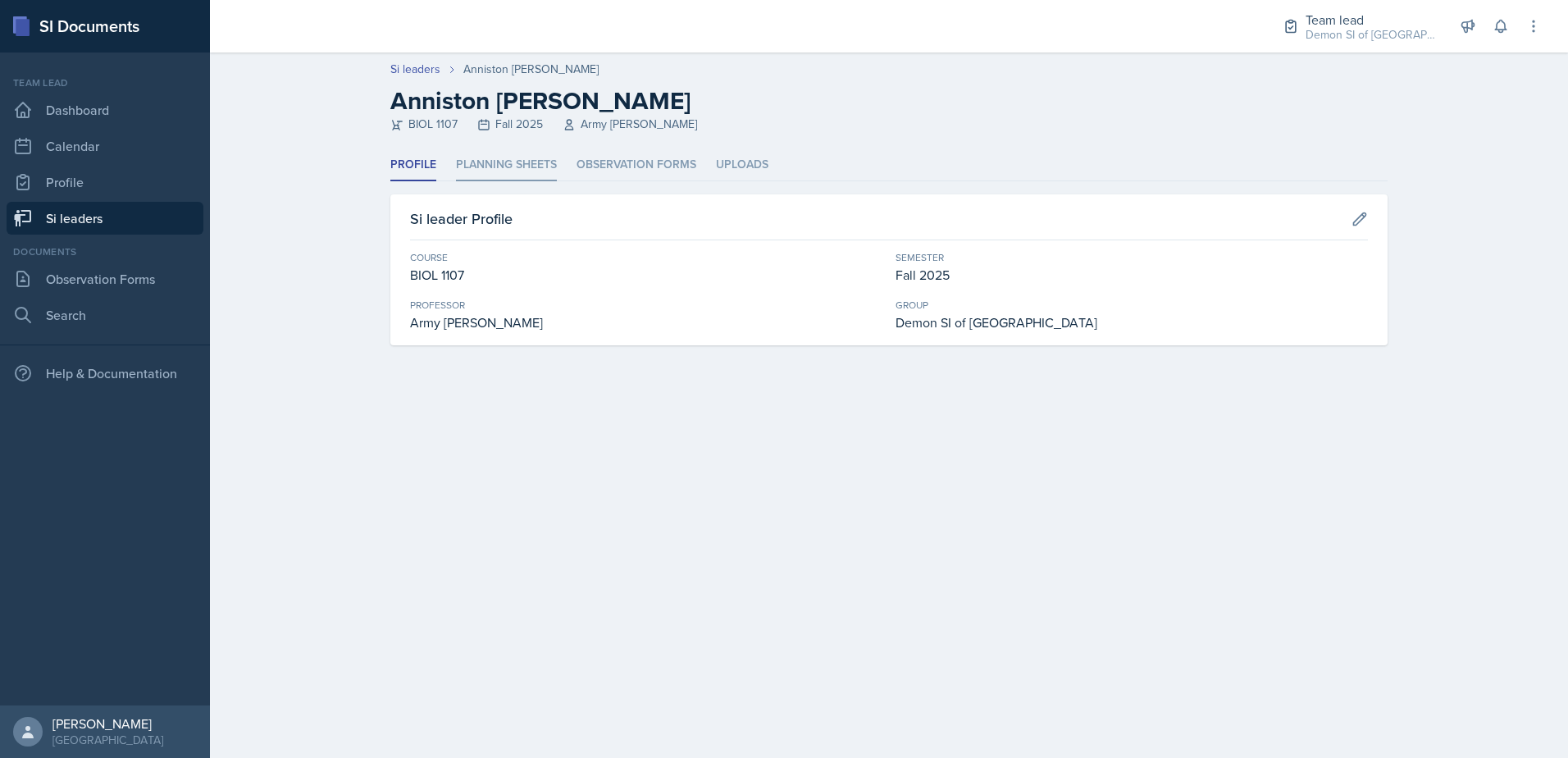
click at [480, 167] on li "Planning Sheets" at bounding box center [506, 166] width 101 height 32
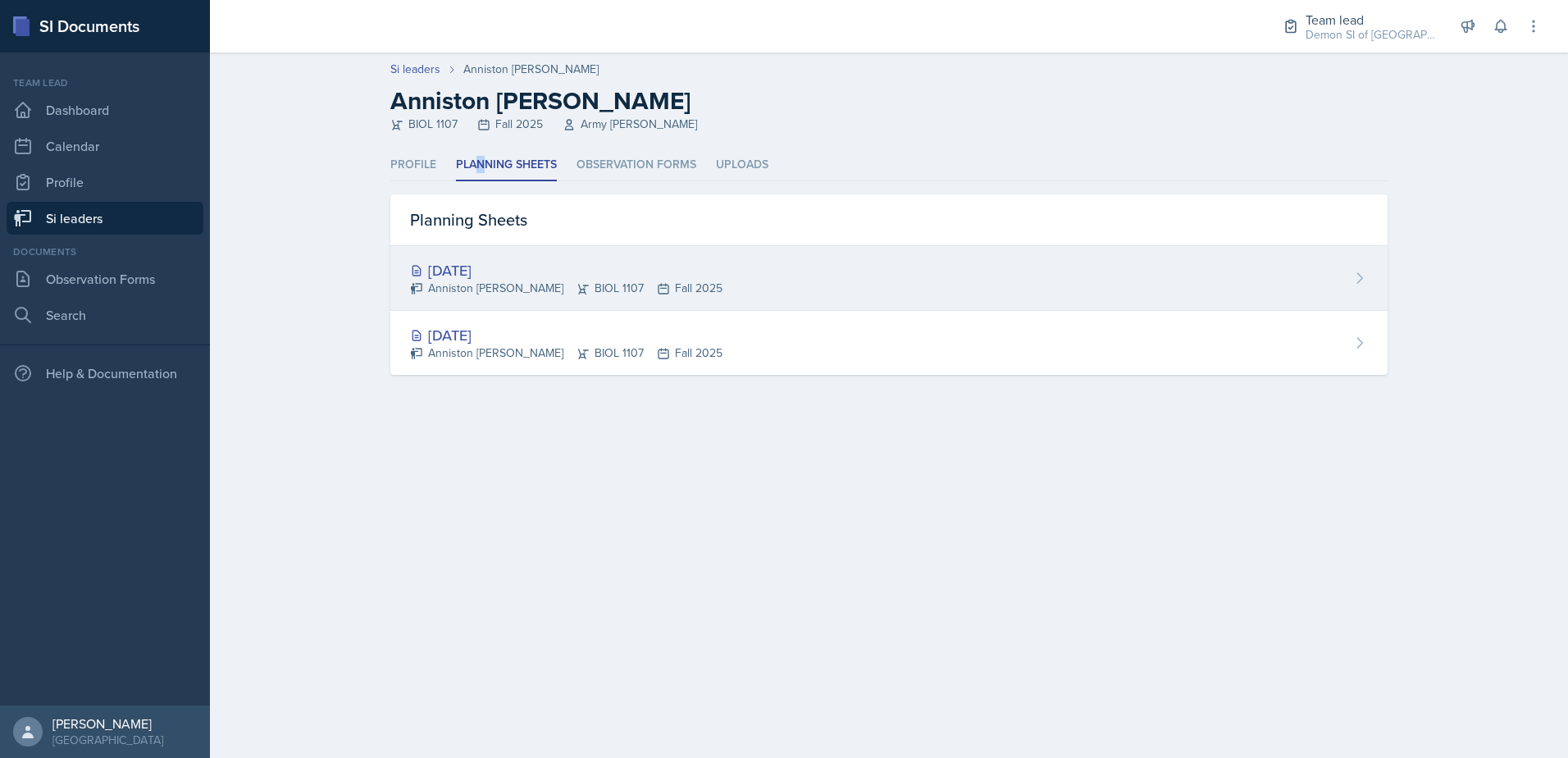
drag, startPoint x: 479, startPoint y: 169, endPoint x: 461, endPoint y: 275, distance: 107.5
click at [461, 275] on div "[DATE]" at bounding box center [566, 269] width 312 height 22
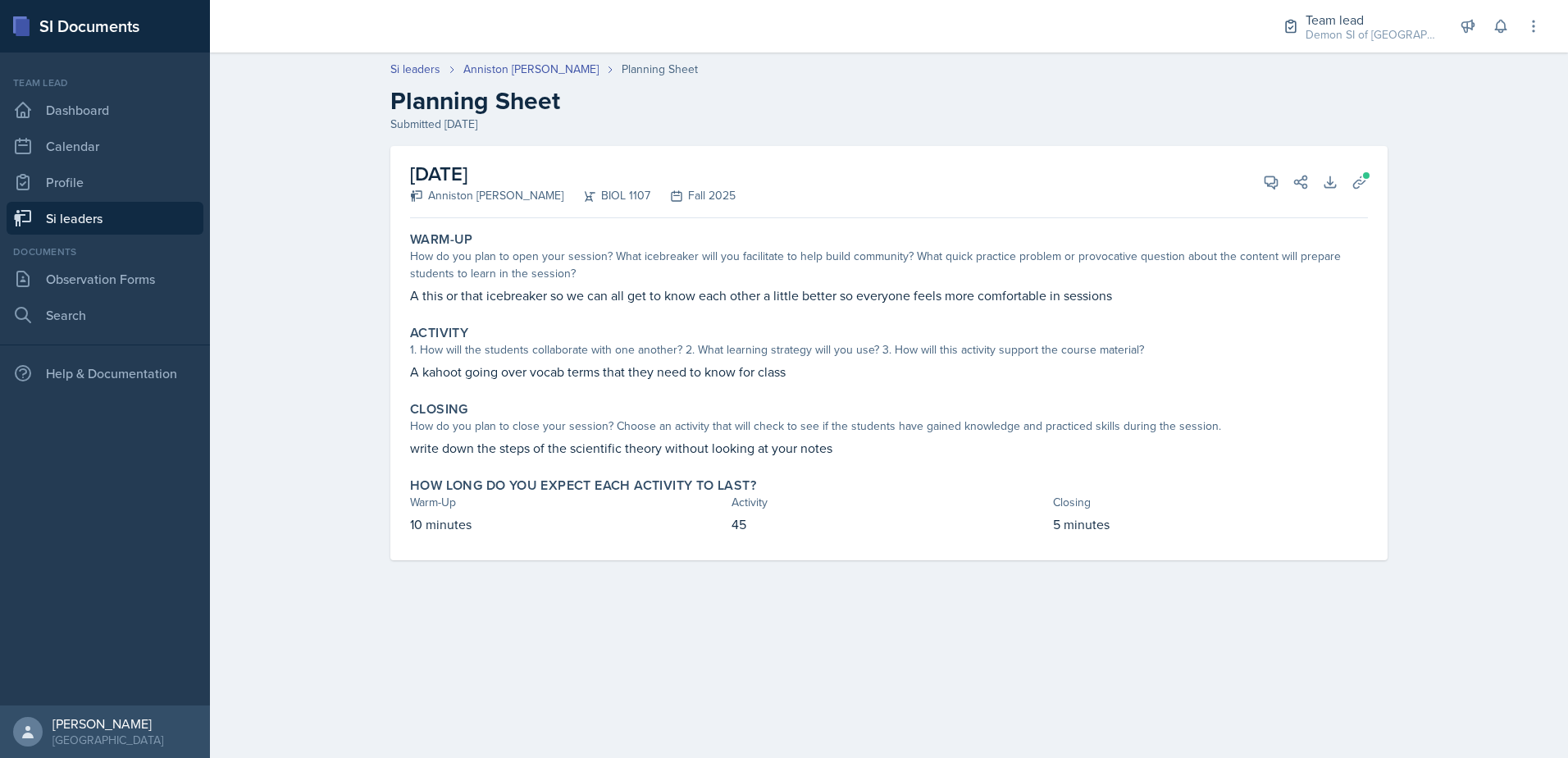
click at [126, 222] on link "Si leaders" at bounding box center [105, 218] width 197 height 32
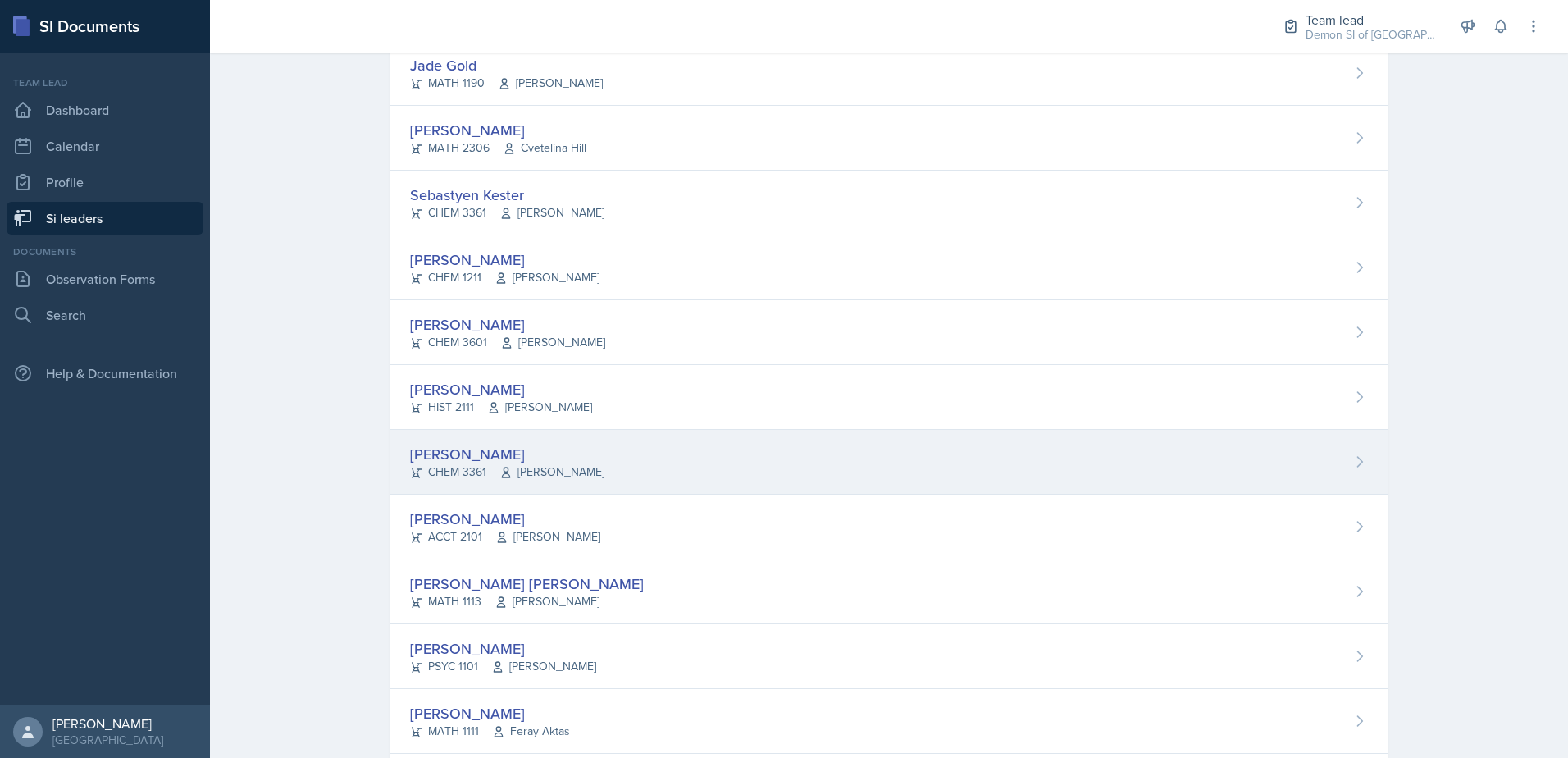
scroll to position [902, 0]
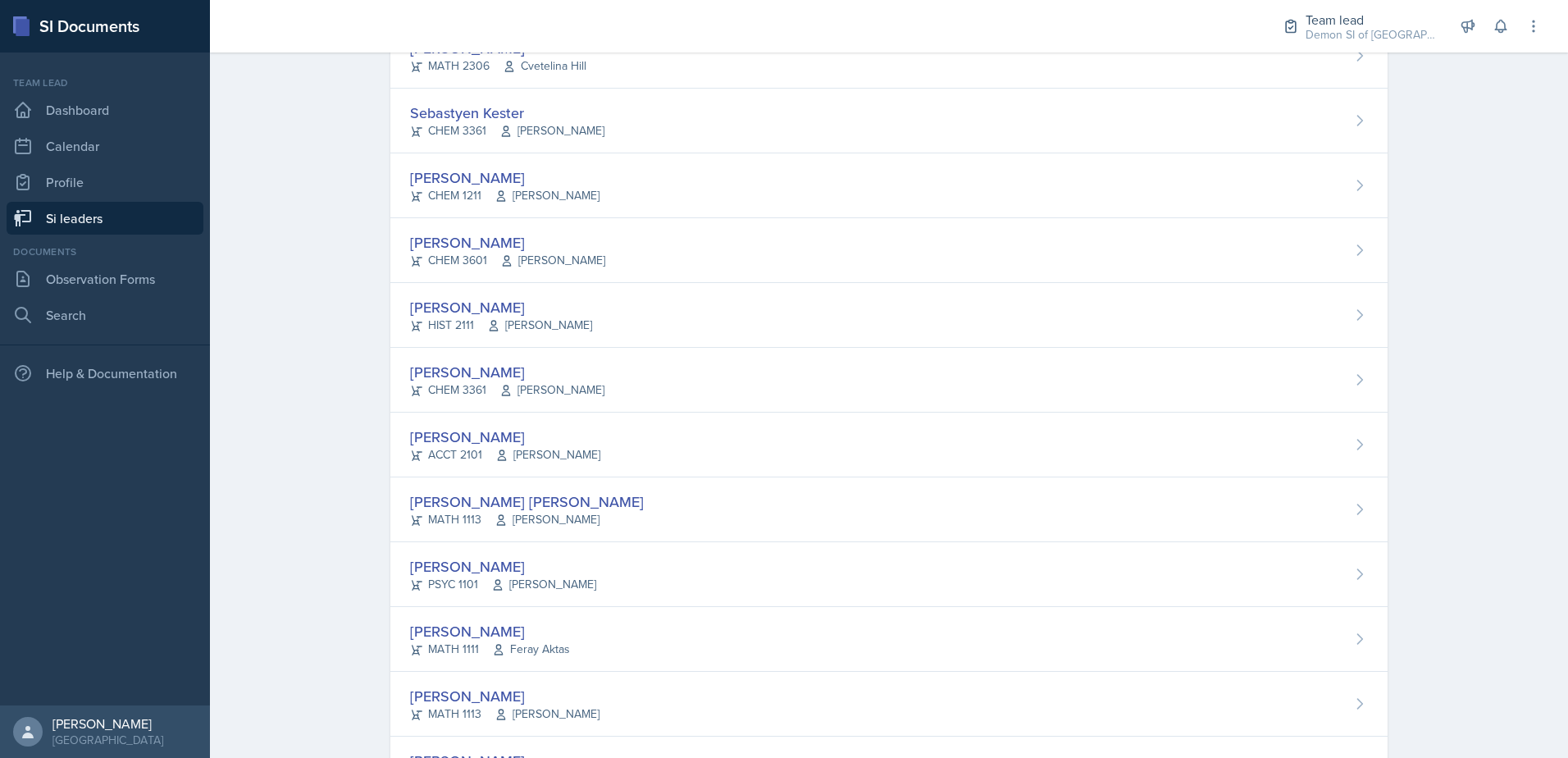
drag, startPoint x: 1533, startPoint y: 251, endPoint x: 1514, endPoint y: 259, distance: 20.6
click at [1533, 251] on div "Si leaders Course All ACCT 2101 ACCT 2102 ACCT 4050 ANTH 1102 ANTH 3301 ARCH 10…" at bounding box center [888, 28] width 1358 height 1754
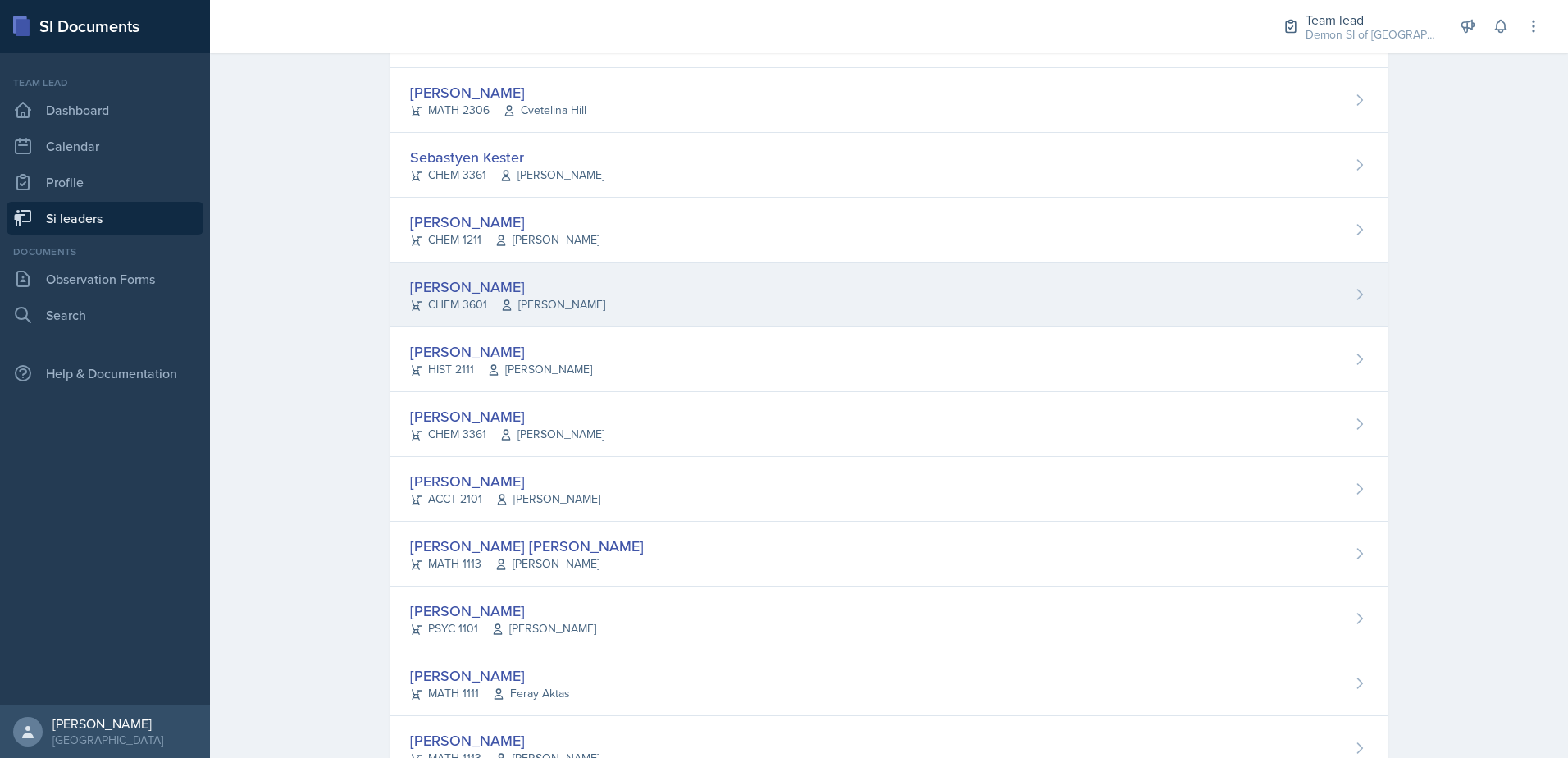
scroll to position [803, 0]
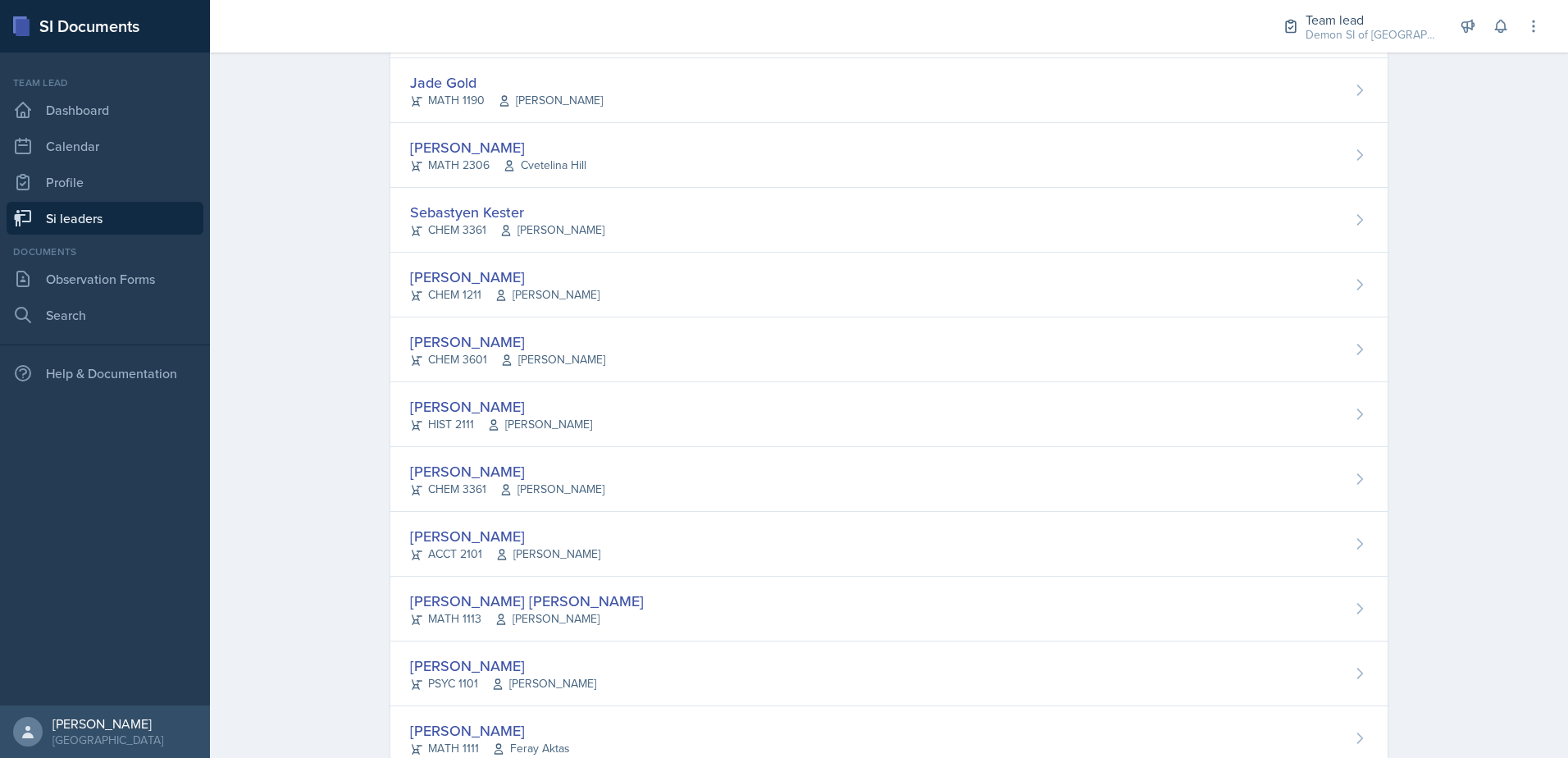
click at [115, 223] on link "Si leaders" at bounding box center [105, 218] width 197 height 32
click at [120, 282] on link "Observation Forms" at bounding box center [105, 279] width 197 height 32
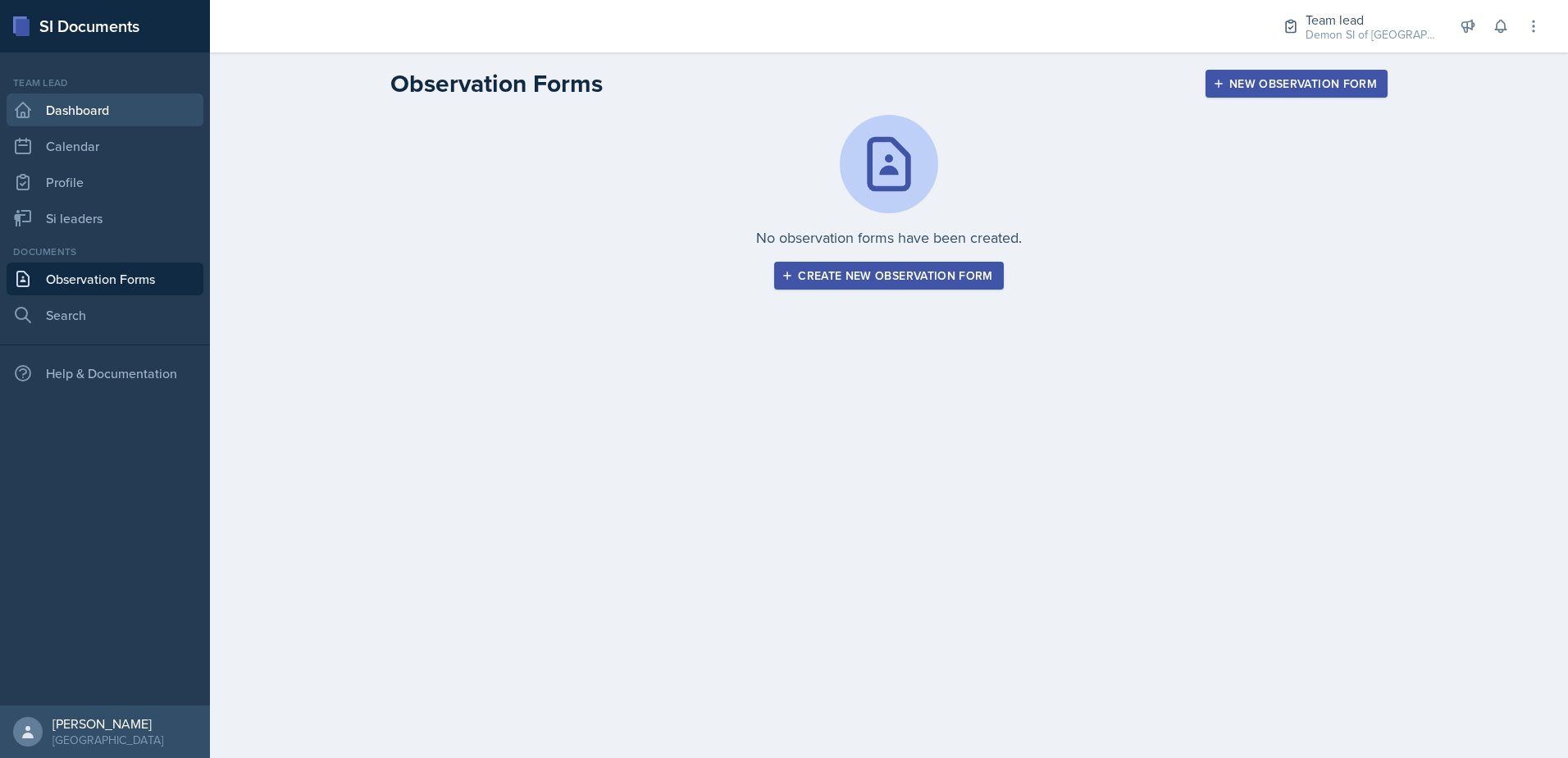
click at [123, 100] on link "Dashboard" at bounding box center [105, 110] width 197 height 32
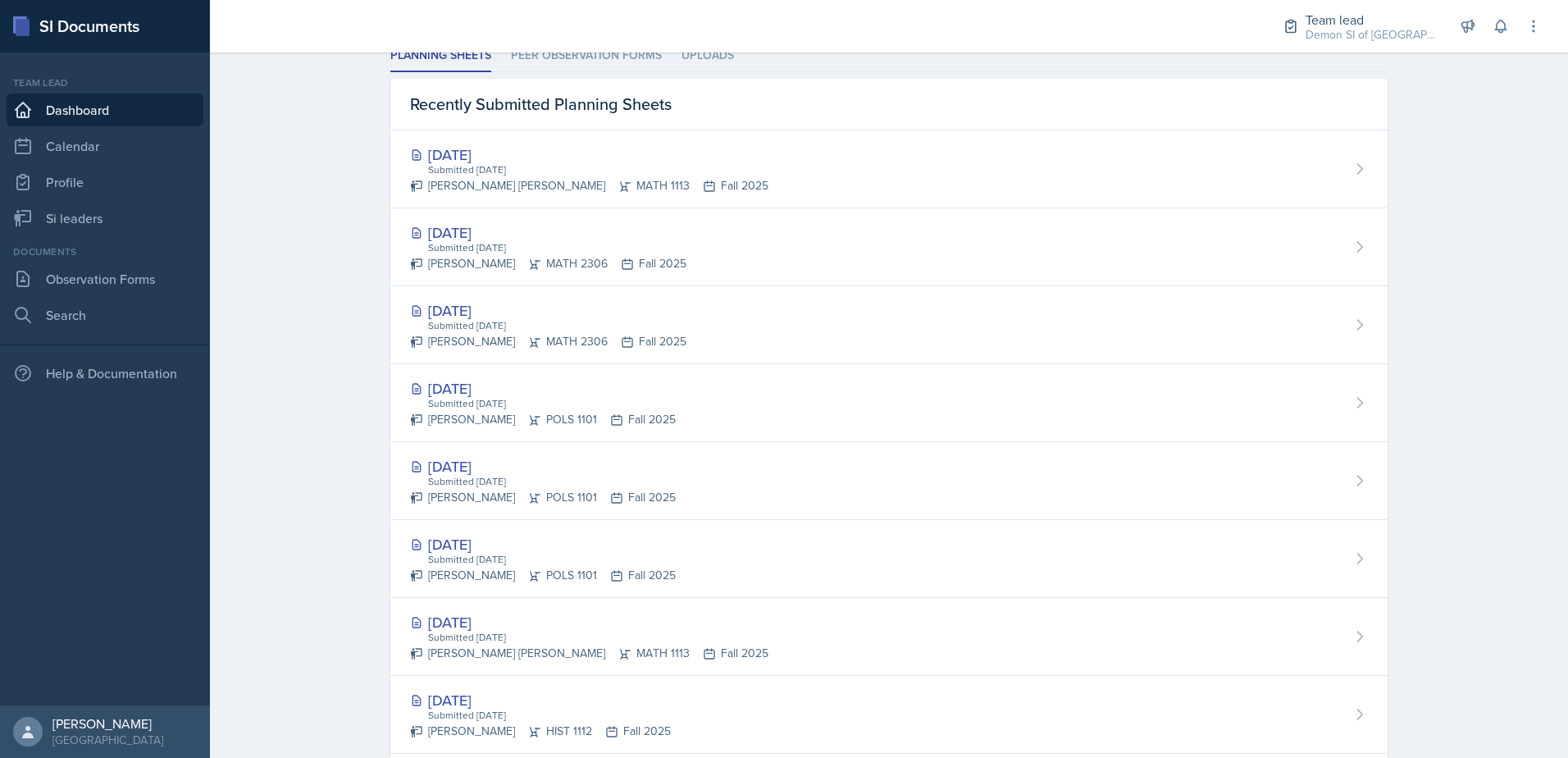
scroll to position [668, 0]
